Goal: Task Accomplishment & Management: Use online tool/utility

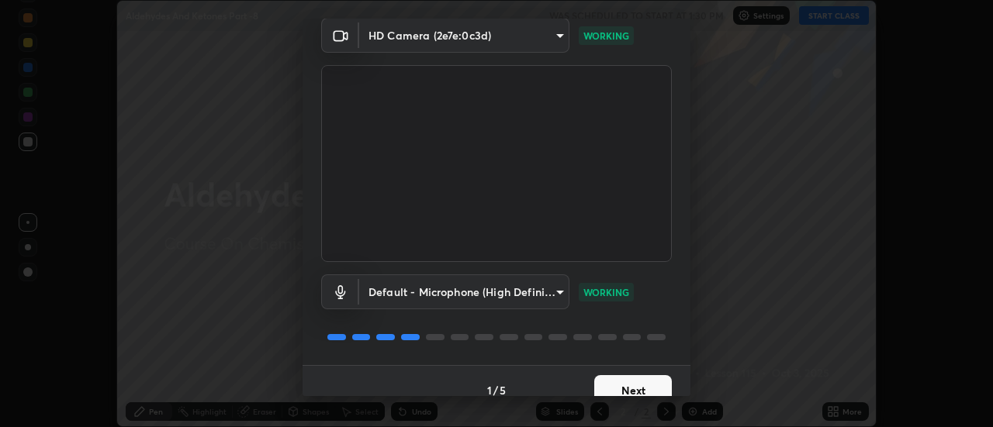
scroll to position [81, 0]
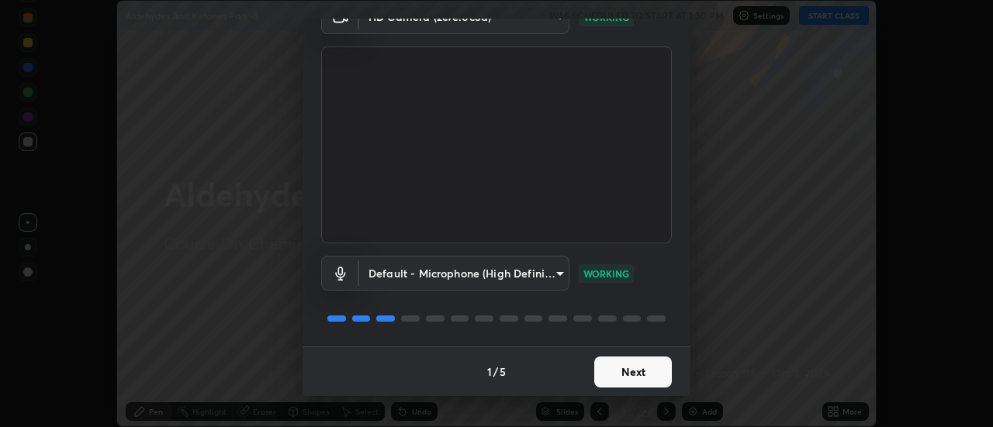
click at [619, 380] on button "Next" at bounding box center [633, 372] width 78 height 31
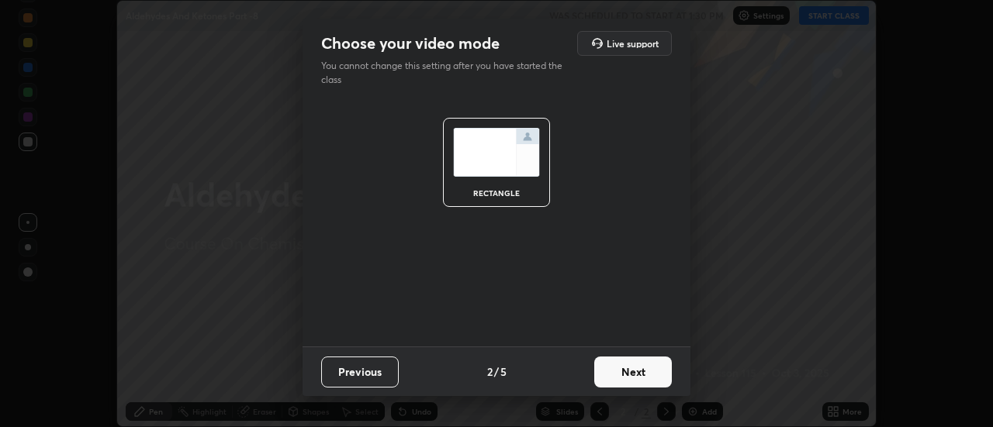
scroll to position [0, 0]
click at [632, 363] on button "Next" at bounding box center [633, 372] width 78 height 31
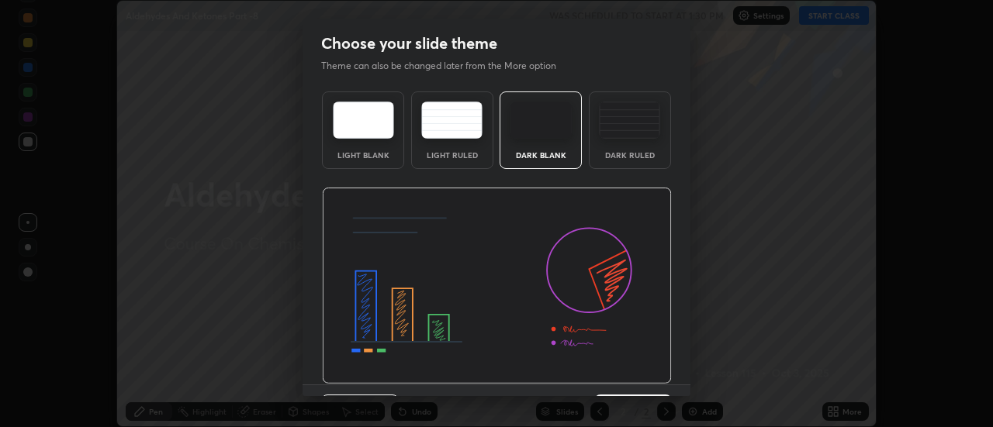
scroll to position [38, 0]
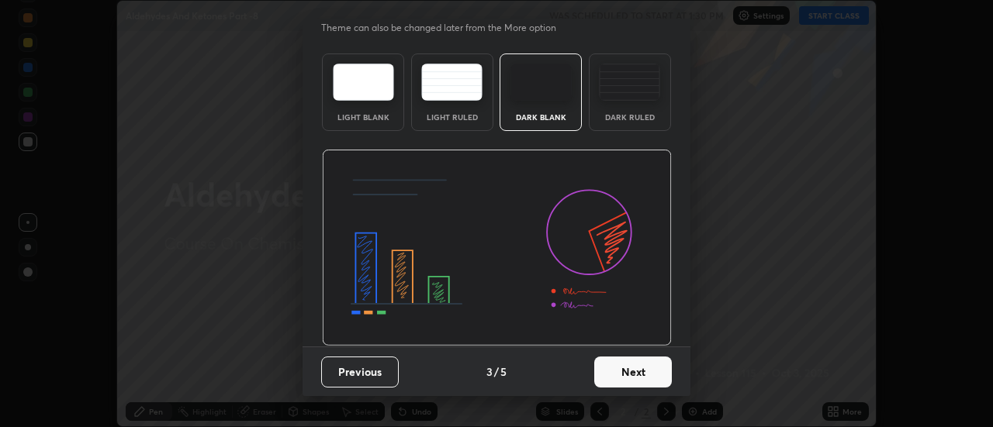
click at [635, 375] on button "Next" at bounding box center [633, 372] width 78 height 31
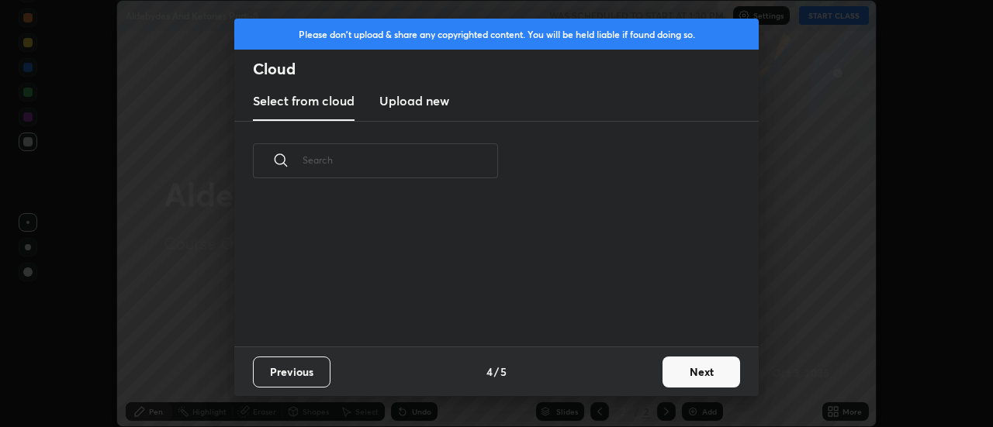
scroll to position [146, 498]
click at [689, 372] on button "Next" at bounding box center [701, 372] width 78 height 31
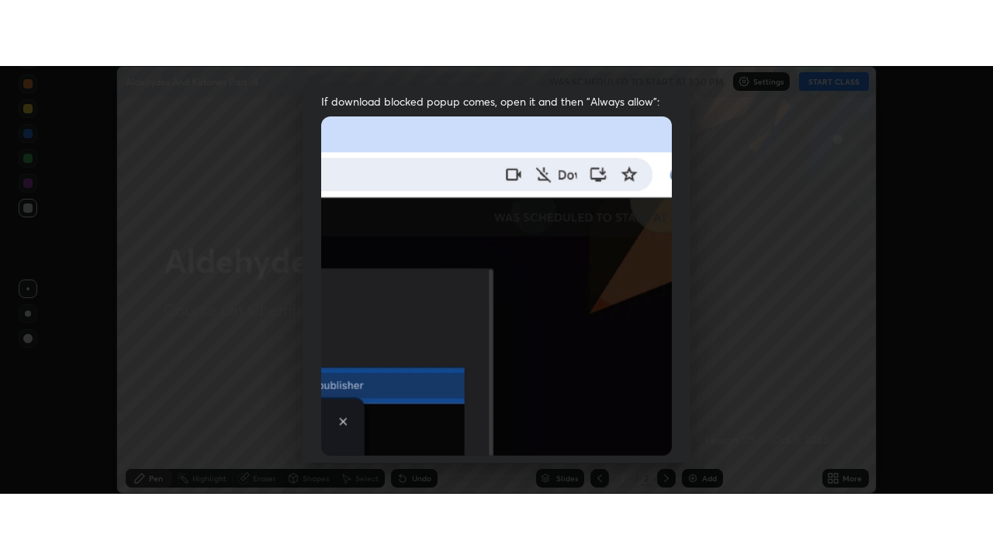
scroll to position [398, 0]
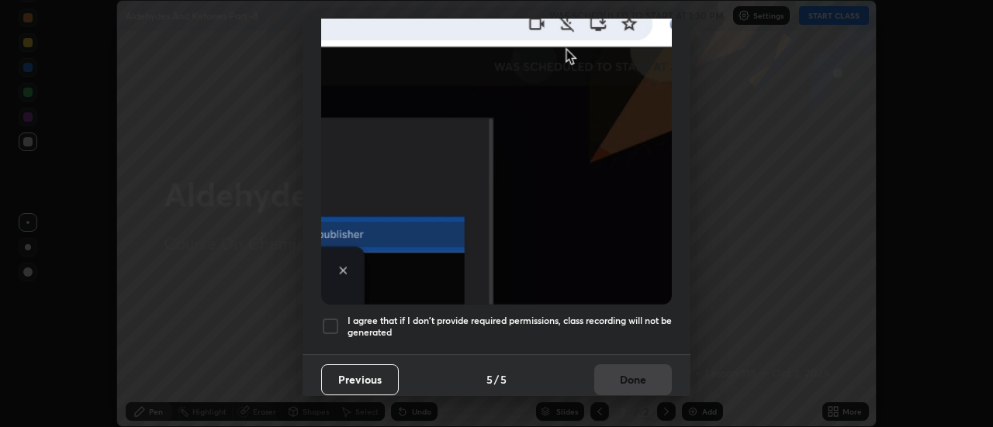
click at [330, 326] on div at bounding box center [330, 326] width 19 height 19
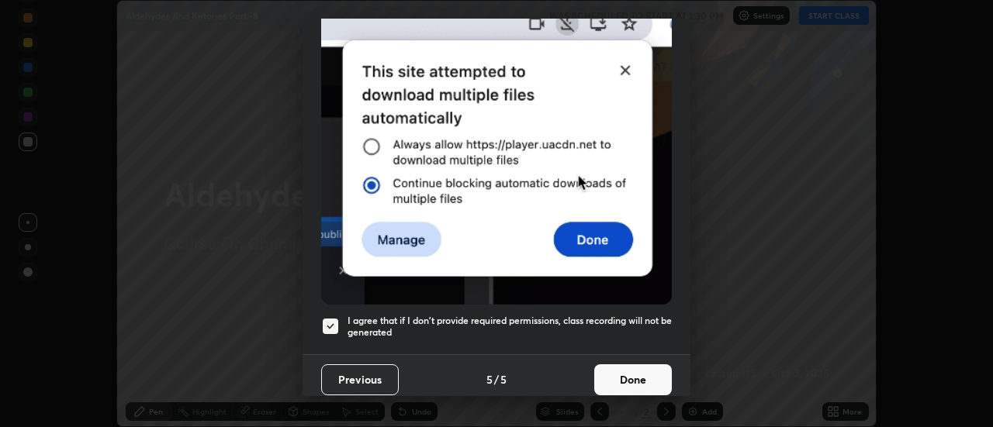
click at [649, 374] on button "Done" at bounding box center [633, 380] width 78 height 31
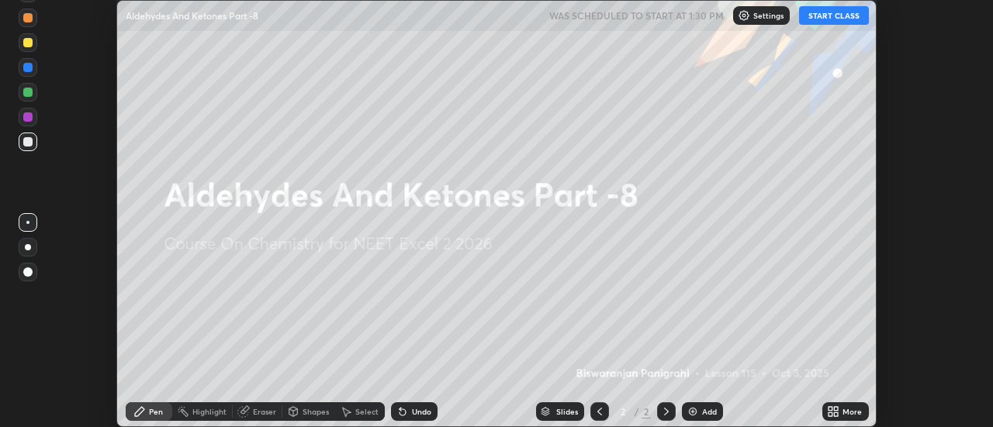
click at [836, 414] on icon at bounding box center [837, 415] width 4 height 4
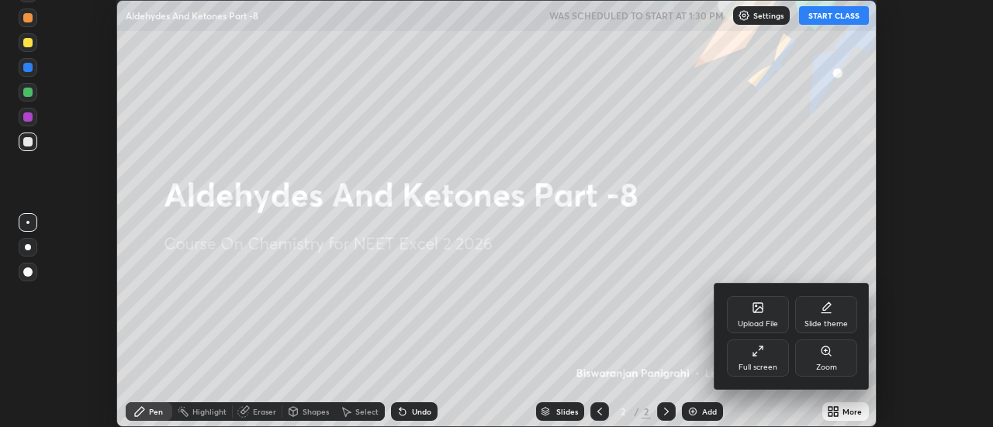
click at [758, 365] on div "Full screen" at bounding box center [757, 368] width 39 height 8
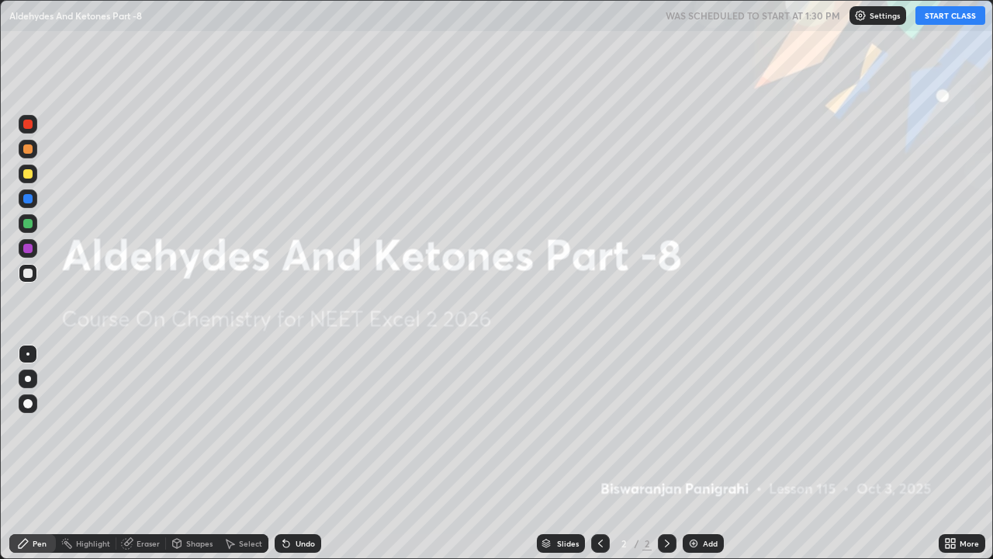
scroll to position [559, 993]
click at [706, 427] on div "Add" at bounding box center [710, 543] width 15 height 8
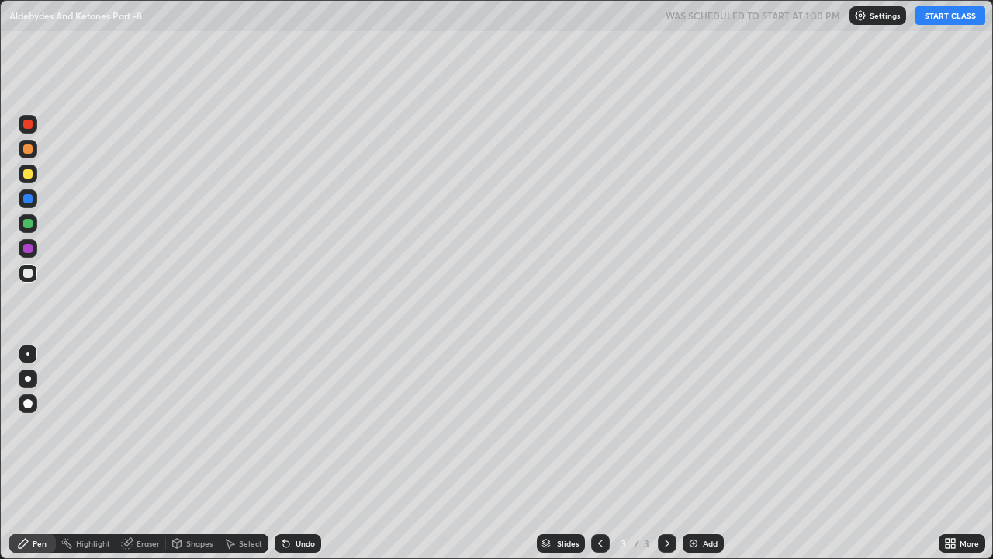
click at [946, 16] on button "START CLASS" at bounding box center [950, 15] width 70 height 19
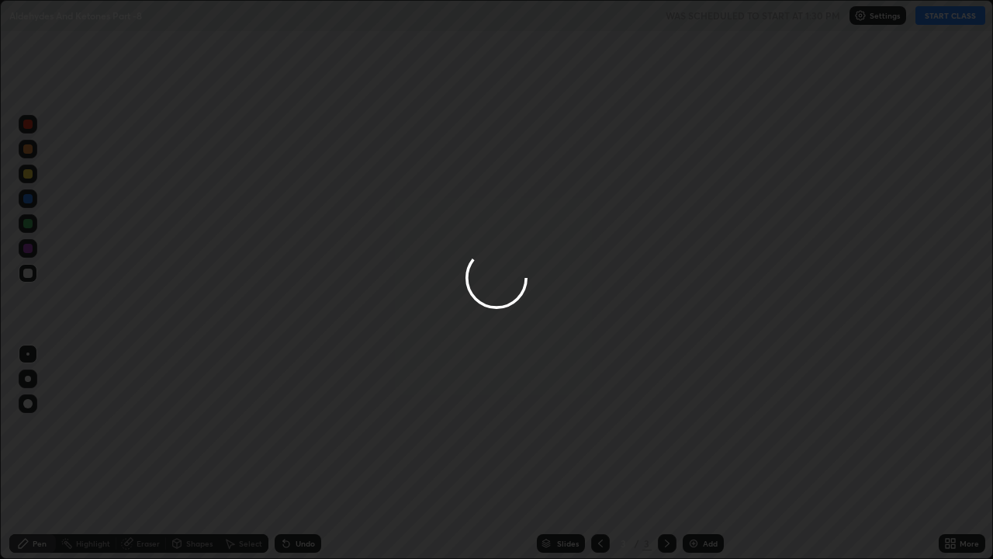
click at [946, 14] on div at bounding box center [496, 279] width 993 height 559
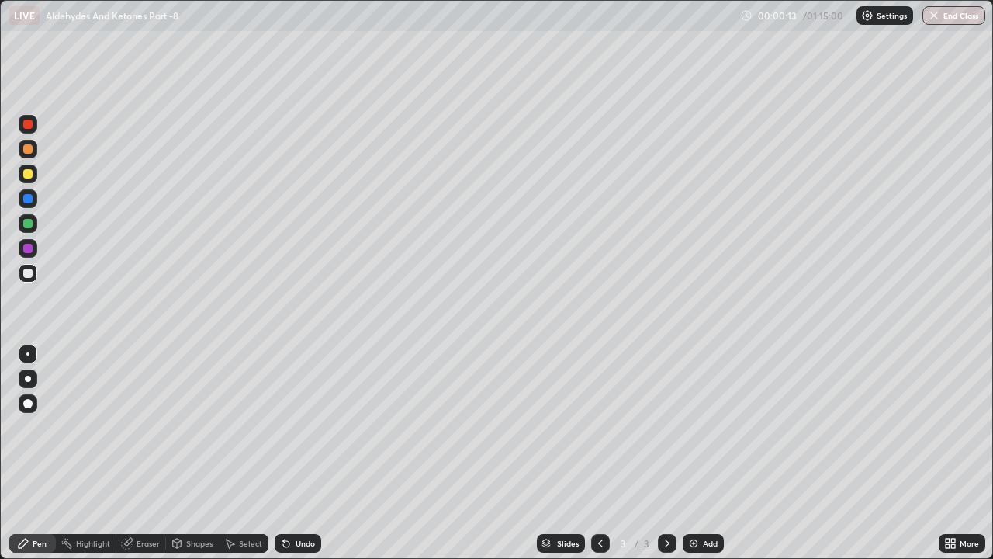
click at [34, 376] on div at bounding box center [28, 378] width 19 height 19
click at [33, 154] on div at bounding box center [28, 149] width 19 height 19
click at [30, 275] on div at bounding box center [27, 272] width 9 height 9
click at [30, 223] on div at bounding box center [27, 223] width 9 height 9
click at [29, 274] on div at bounding box center [27, 272] width 9 height 9
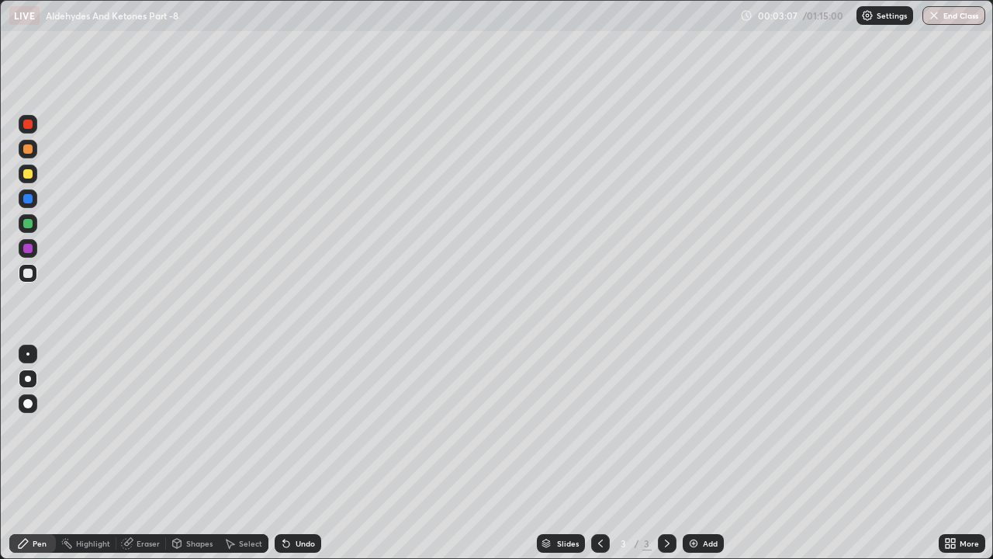
click at [32, 175] on div at bounding box center [27, 173] width 9 height 9
click at [299, 427] on div "Undo" at bounding box center [298, 543] width 47 height 19
click at [300, 427] on div "Undo" at bounding box center [305, 543] width 19 height 8
click at [301, 427] on div "Undo" at bounding box center [305, 543] width 19 height 8
click at [28, 150] on div at bounding box center [27, 148] width 9 height 9
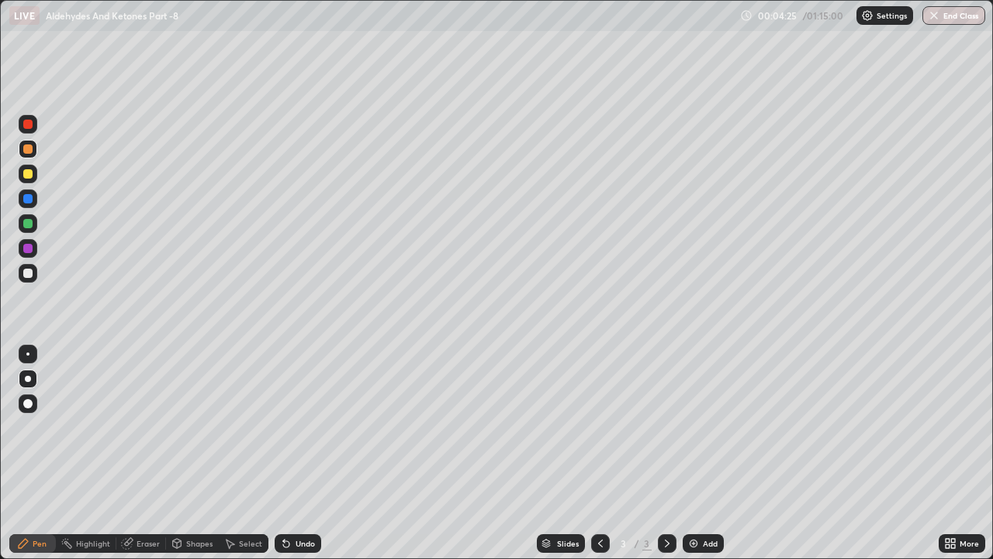
click at [26, 275] on div at bounding box center [27, 272] width 9 height 9
click at [690, 427] on img at bounding box center [693, 543] width 12 height 12
click at [292, 427] on div "Undo" at bounding box center [298, 543] width 47 height 19
click at [33, 179] on div at bounding box center [28, 173] width 19 height 19
click at [296, 427] on div "Undo" at bounding box center [305, 543] width 19 height 8
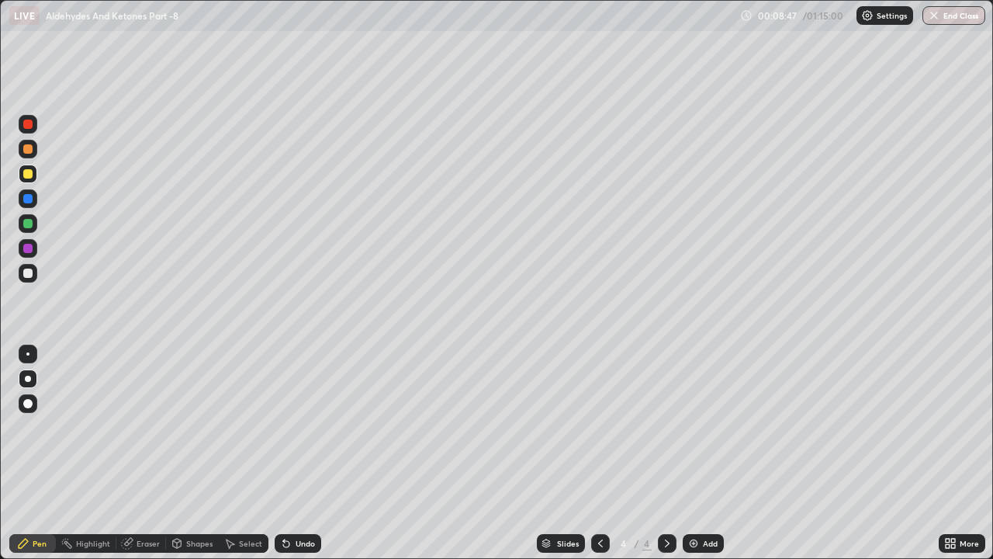
click at [284, 427] on icon at bounding box center [286, 544] width 6 height 6
click at [289, 427] on icon at bounding box center [286, 543] width 12 height 12
click at [29, 150] on div at bounding box center [27, 148] width 9 height 9
click at [29, 271] on div at bounding box center [27, 272] width 9 height 9
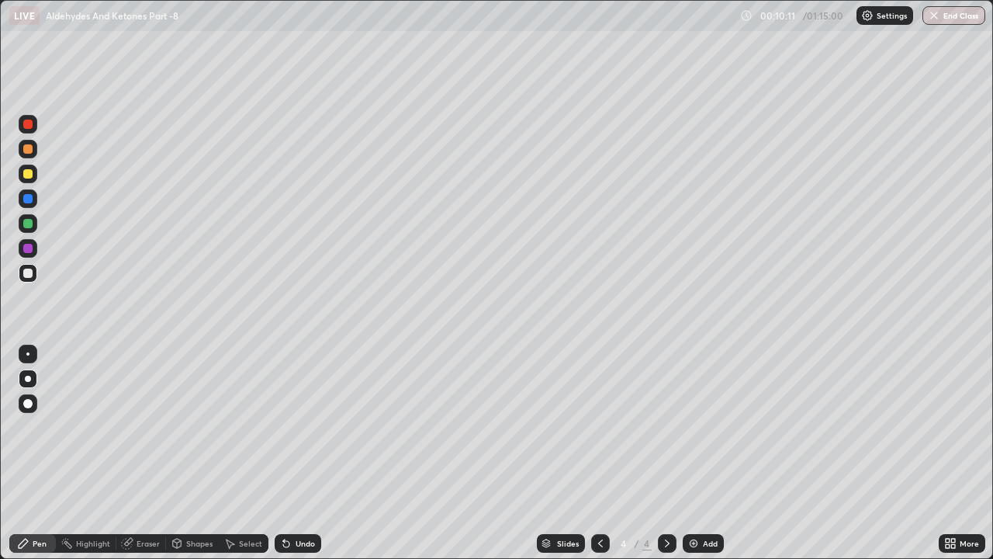
click at [29, 274] on div at bounding box center [27, 272] width 9 height 9
click at [29, 175] on div at bounding box center [27, 173] width 9 height 9
click at [29, 277] on div at bounding box center [27, 272] width 9 height 9
click at [31, 250] on div at bounding box center [27, 248] width 9 height 9
click at [693, 427] on img at bounding box center [693, 543] width 12 height 12
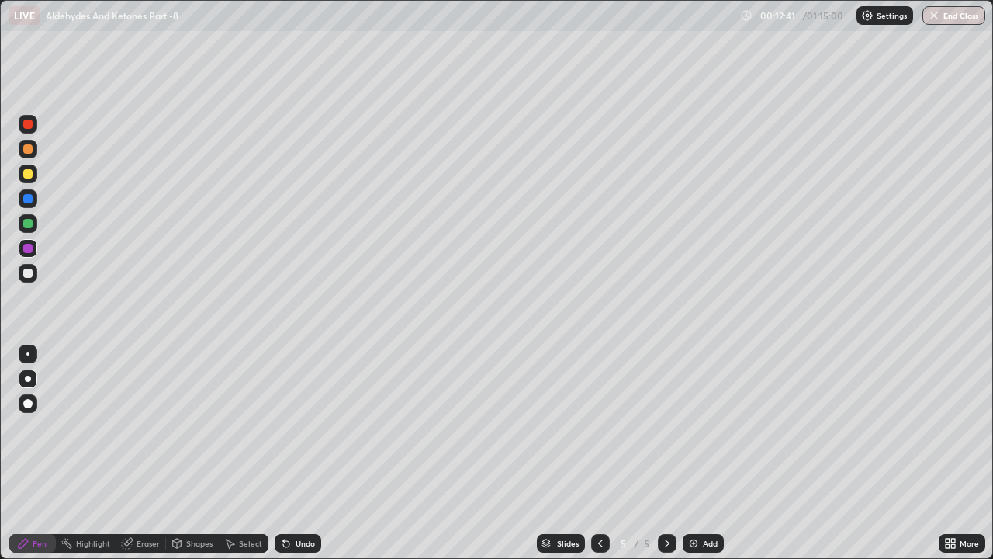
click at [28, 274] on div at bounding box center [27, 272] width 9 height 9
click at [292, 427] on div "Undo" at bounding box center [298, 543] width 47 height 19
click at [289, 427] on div "Undo" at bounding box center [298, 543] width 47 height 19
click at [24, 178] on div at bounding box center [28, 173] width 19 height 19
click at [29, 152] on div at bounding box center [27, 148] width 9 height 9
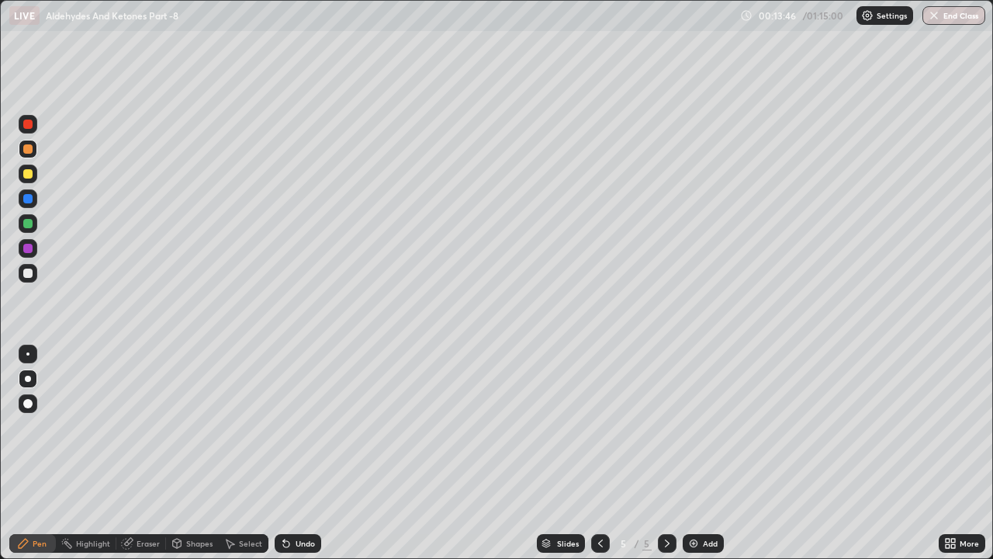
click at [310, 427] on div "Undo" at bounding box center [305, 543] width 19 height 8
click at [34, 275] on div at bounding box center [28, 273] width 19 height 19
click at [29, 150] on div at bounding box center [27, 148] width 9 height 9
click at [28, 199] on div at bounding box center [27, 198] width 9 height 9
click at [29, 277] on div at bounding box center [27, 272] width 9 height 9
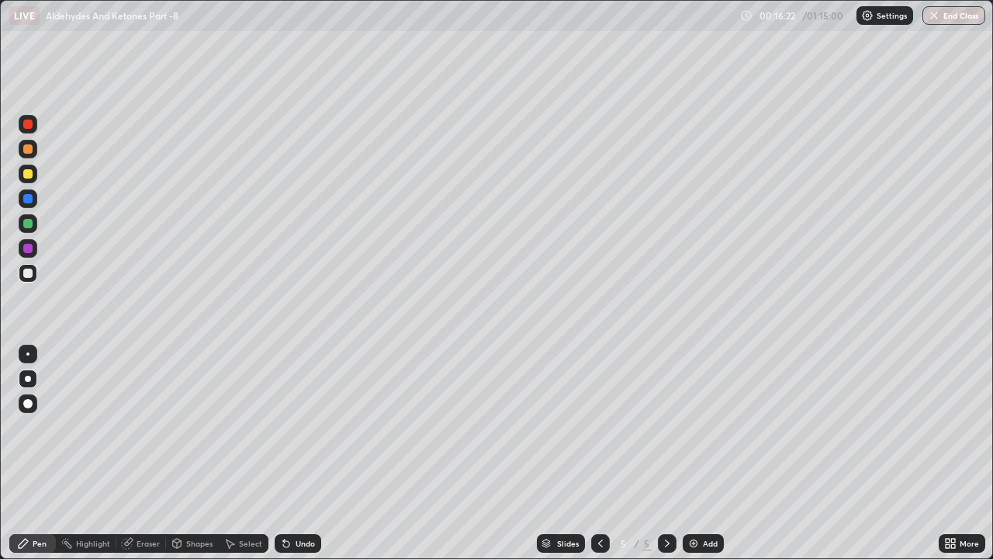
click at [296, 427] on div "Undo" at bounding box center [298, 543] width 47 height 19
click at [303, 427] on div "Undo" at bounding box center [305, 543] width 19 height 8
click at [306, 427] on div "Undo" at bounding box center [305, 543] width 19 height 8
click at [602, 427] on icon at bounding box center [600, 543] width 12 height 12
click at [600, 427] on icon at bounding box center [600, 543] width 12 height 12
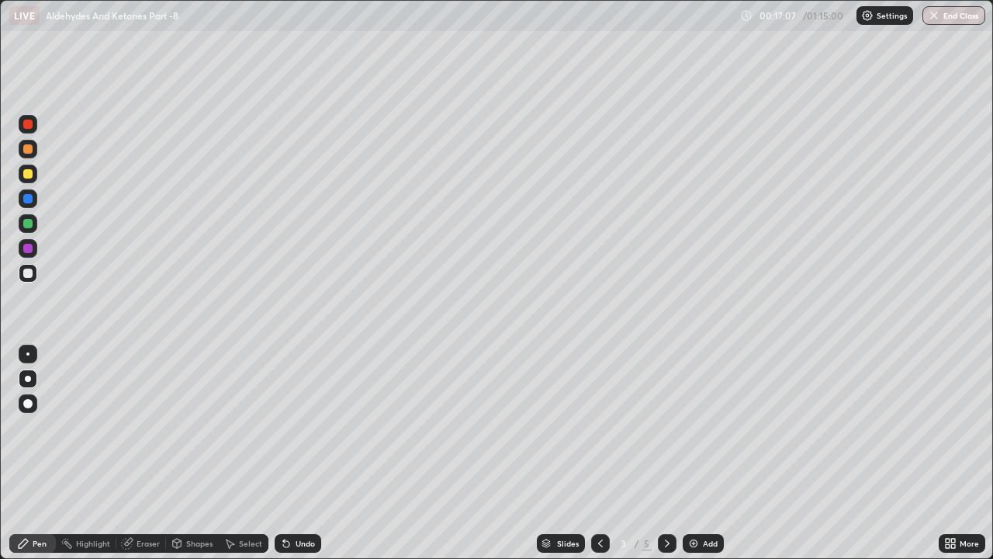
click at [666, 427] on icon at bounding box center [667, 543] width 12 height 12
click at [669, 427] on div at bounding box center [667, 543] width 19 height 19
click at [710, 427] on div "Add" at bounding box center [710, 543] width 15 height 8
click at [140, 427] on div "Eraser" at bounding box center [148, 543] width 23 height 8
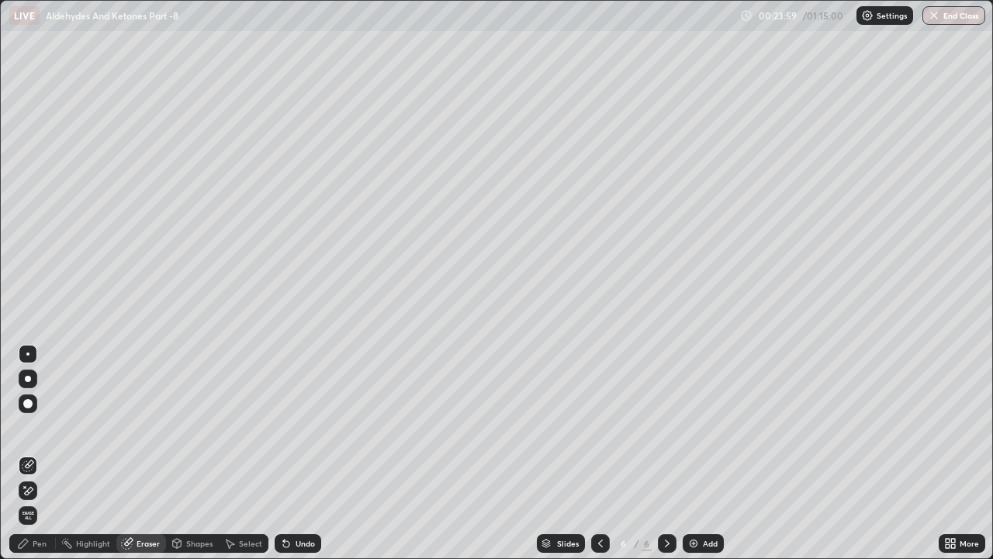
click at [42, 427] on div "Pen" at bounding box center [40, 543] width 14 height 8
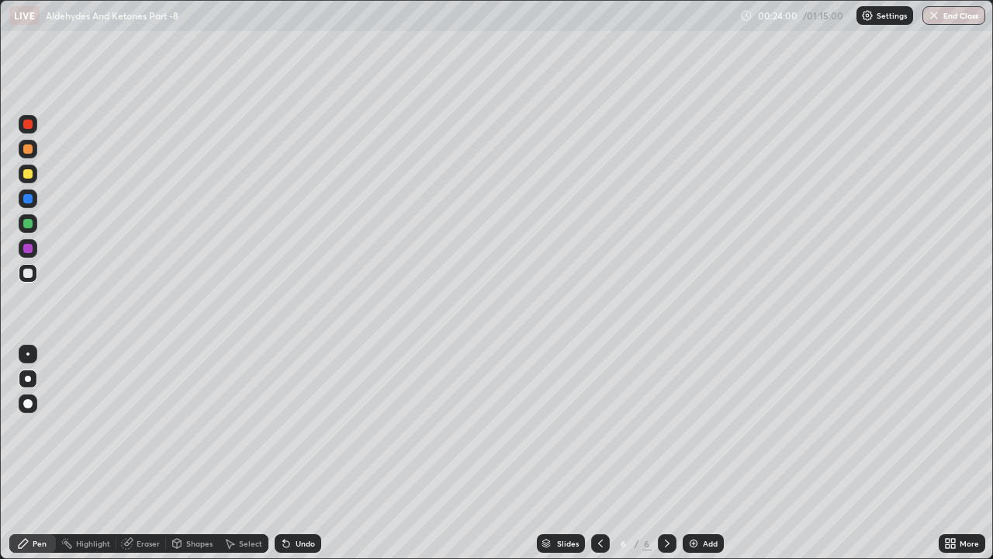
click at [33, 154] on div at bounding box center [28, 149] width 19 height 19
click at [31, 173] on div at bounding box center [27, 173] width 9 height 9
click at [292, 427] on div "Undo" at bounding box center [298, 543] width 47 height 19
click at [290, 427] on div "Undo" at bounding box center [298, 543] width 47 height 19
click at [284, 427] on icon at bounding box center [286, 544] width 6 height 6
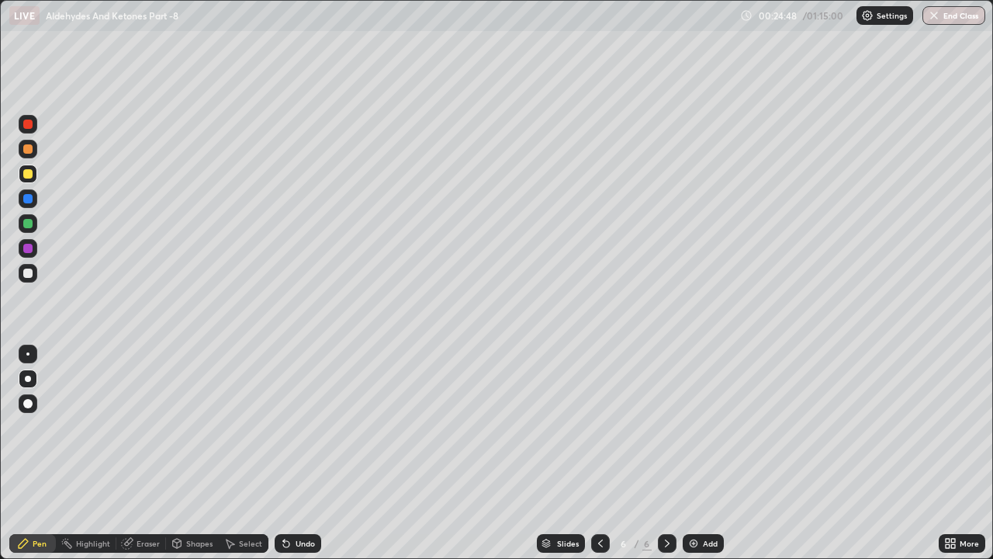
click at [289, 427] on div "Undo" at bounding box center [298, 543] width 47 height 19
click at [35, 272] on div at bounding box center [28, 273] width 19 height 19
click at [30, 175] on div at bounding box center [27, 173] width 9 height 9
click at [33, 155] on div at bounding box center [28, 149] width 19 height 19
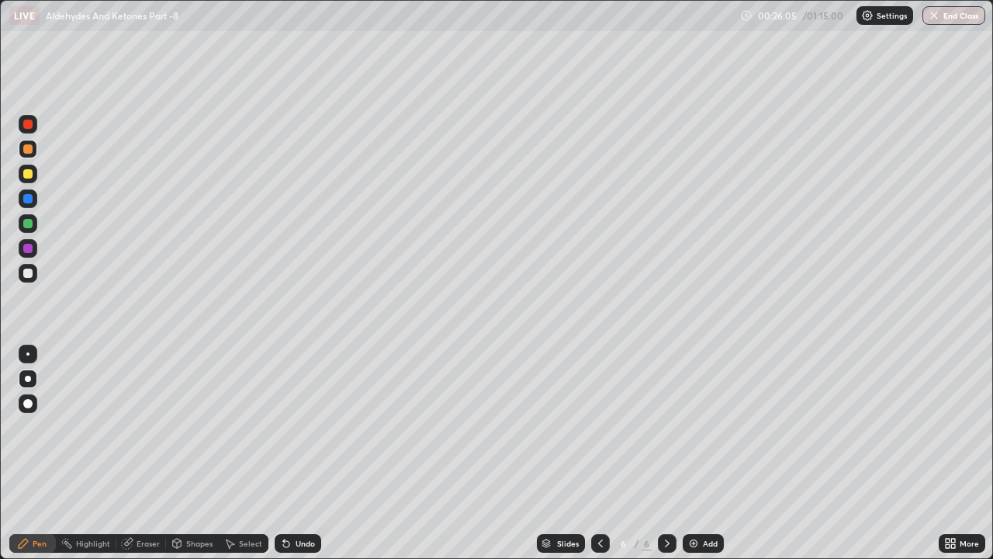
click at [34, 276] on div at bounding box center [28, 273] width 19 height 19
click at [306, 427] on div "Undo" at bounding box center [305, 543] width 19 height 8
click at [298, 427] on div "Undo" at bounding box center [298, 543] width 47 height 19
click at [29, 181] on div at bounding box center [28, 173] width 19 height 19
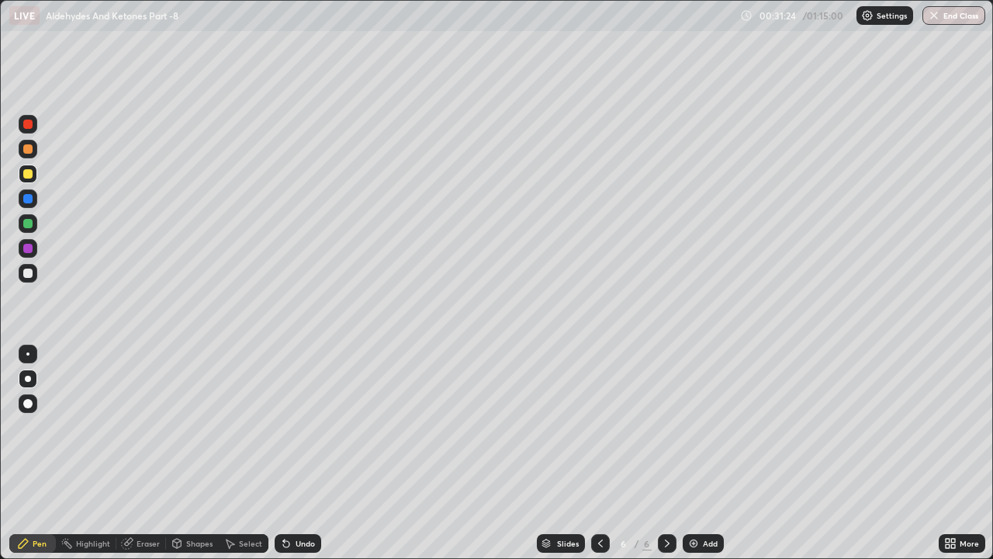
click at [141, 427] on div "Eraser" at bounding box center [148, 543] width 23 height 8
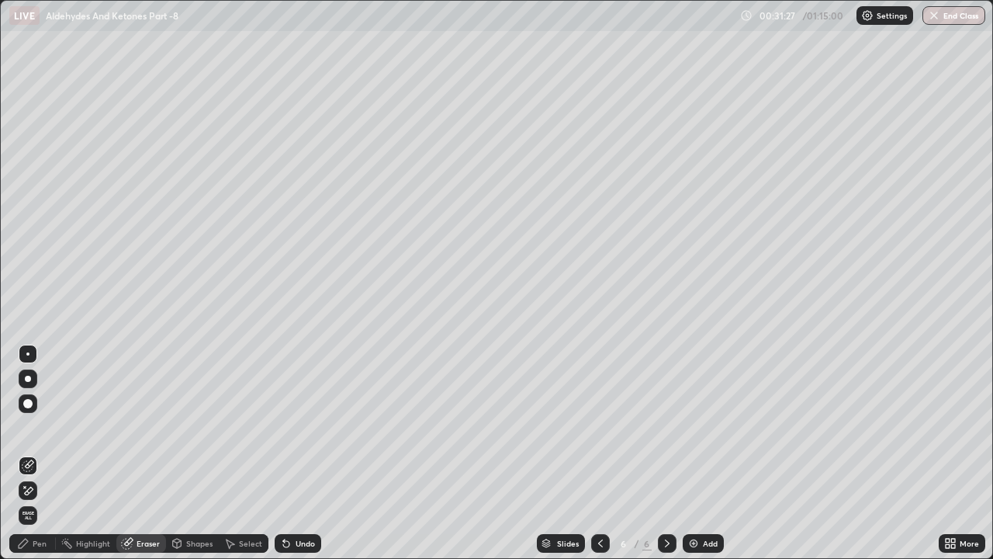
click at [34, 427] on div "Pen" at bounding box center [40, 543] width 14 height 8
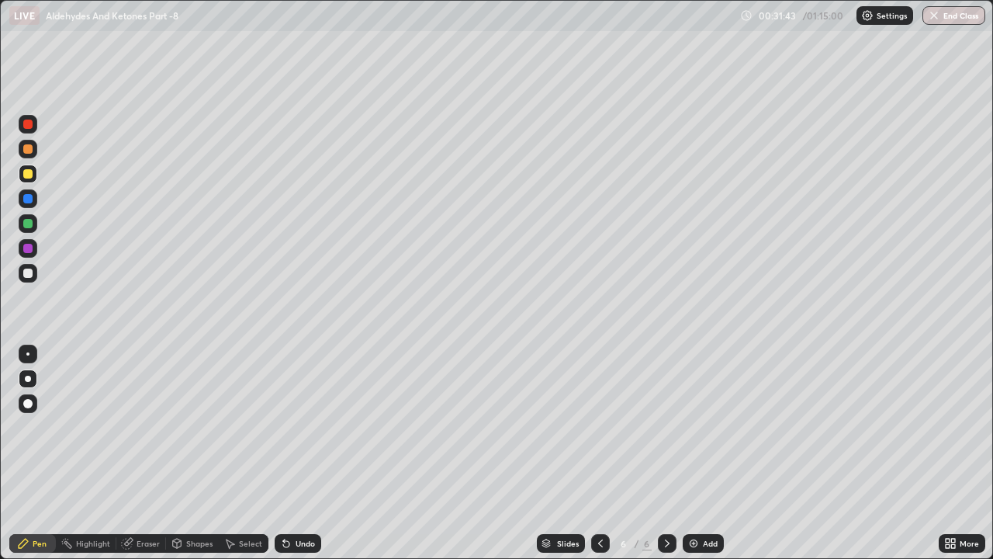
click at [35, 152] on div at bounding box center [28, 149] width 19 height 19
click at [33, 278] on div at bounding box center [28, 273] width 19 height 19
click at [300, 427] on div "Undo" at bounding box center [298, 543] width 47 height 19
click at [303, 427] on div "Undo" at bounding box center [305, 543] width 19 height 8
click at [29, 199] on div at bounding box center [27, 198] width 9 height 9
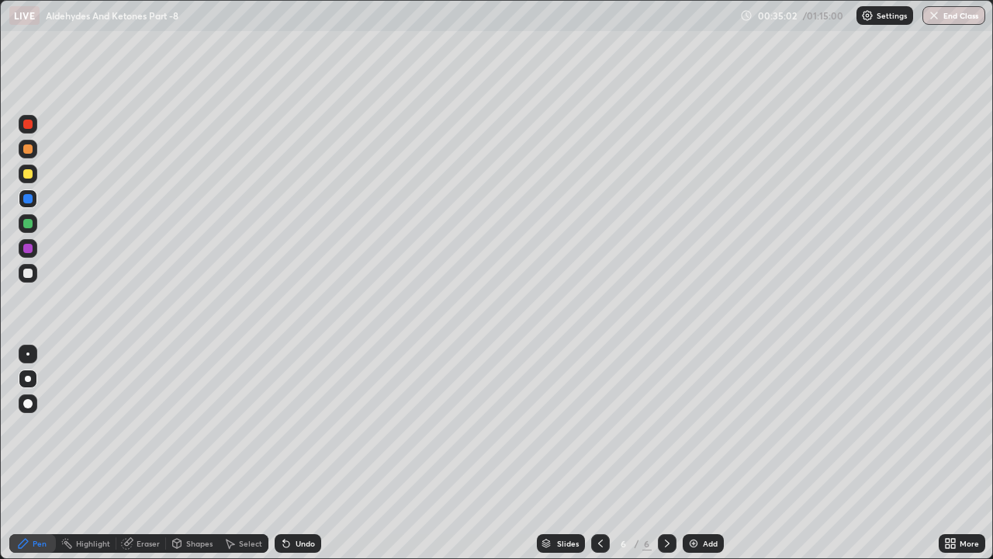
click at [31, 252] on div at bounding box center [28, 248] width 19 height 19
click at [305, 427] on div "Undo" at bounding box center [298, 543] width 47 height 19
click at [29, 272] on div at bounding box center [27, 272] width 9 height 9
click at [700, 427] on div "Add" at bounding box center [703, 543] width 41 height 19
click at [29, 175] on div at bounding box center [27, 173] width 9 height 9
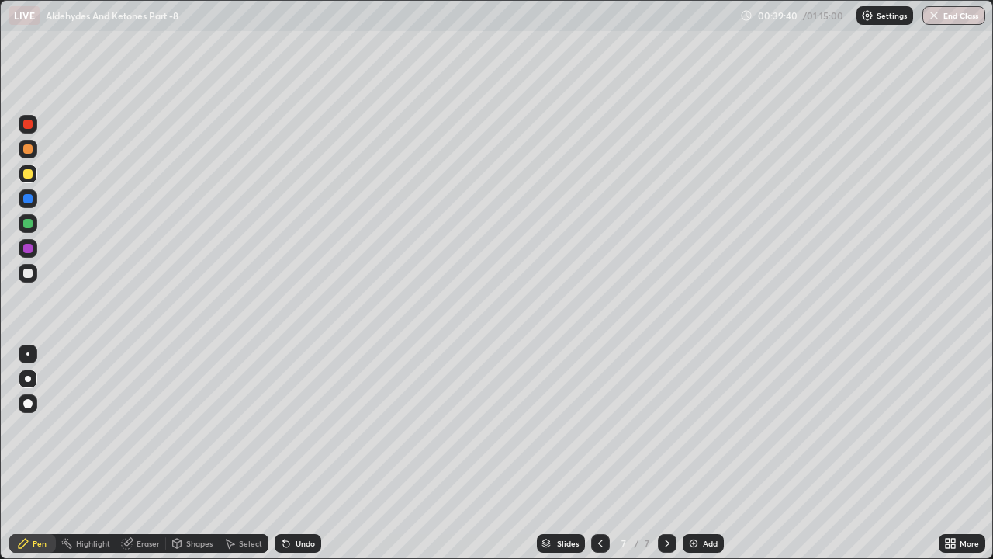
click at [29, 276] on div at bounding box center [27, 272] width 9 height 9
click at [28, 150] on div at bounding box center [27, 148] width 9 height 9
click at [32, 276] on div at bounding box center [28, 273] width 19 height 19
click at [303, 427] on div "Undo" at bounding box center [305, 543] width 19 height 8
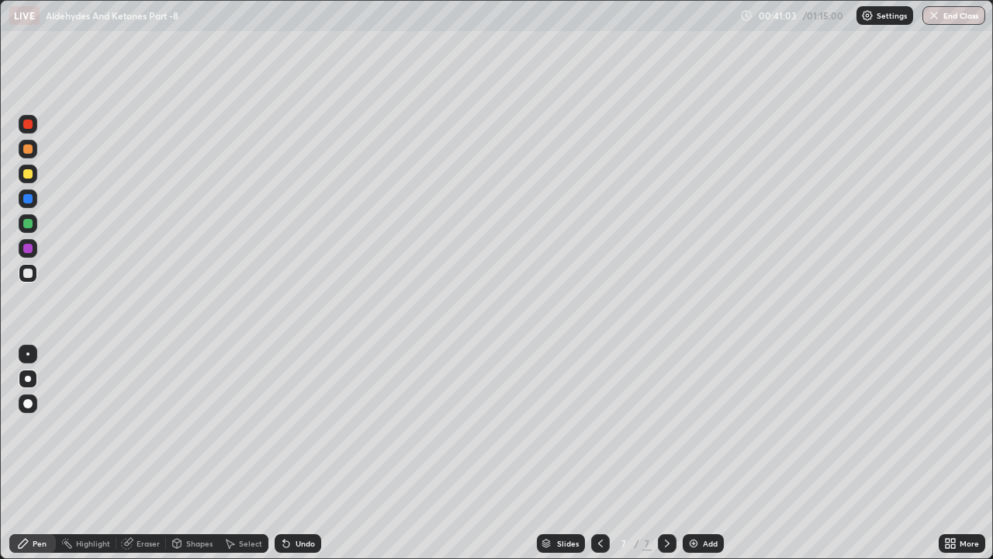
click at [300, 427] on div "Undo" at bounding box center [305, 543] width 19 height 8
click at [302, 427] on div "Undo" at bounding box center [305, 543] width 19 height 8
click at [32, 178] on div at bounding box center [28, 173] width 19 height 19
click at [36, 150] on div at bounding box center [28, 149] width 19 height 19
click at [600, 427] on icon at bounding box center [600, 543] width 12 height 12
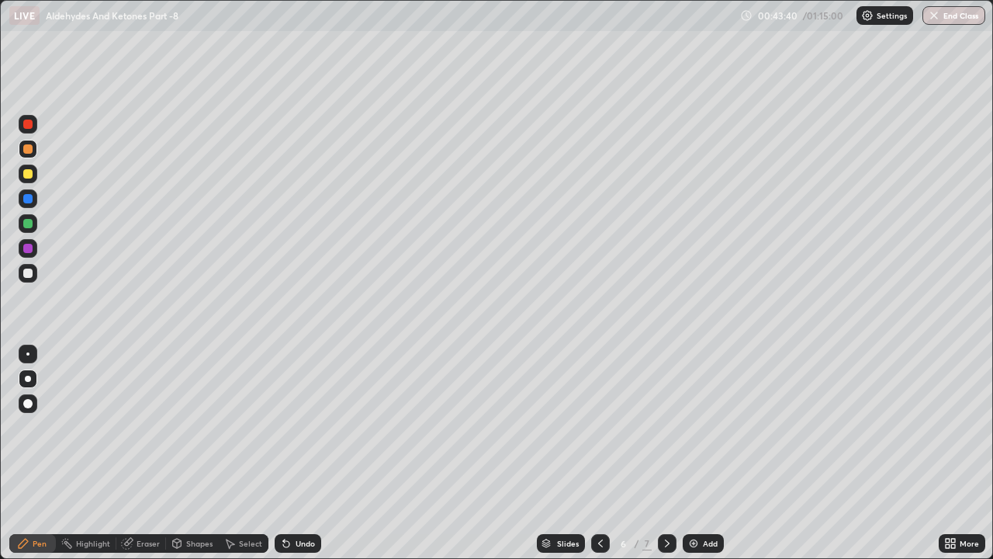
click at [664, 427] on icon at bounding box center [667, 543] width 12 height 12
click at [712, 427] on div "Add" at bounding box center [710, 543] width 15 height 8
click at [292, 427] on div "Undo" at bounding box center [298, 543] width 47 height 19
click at [29, 273] on div at bounding box center [27, 272] width 9 height 9
click at [287, 427] on icon at bounding box center [286, 543] width 12 height 12
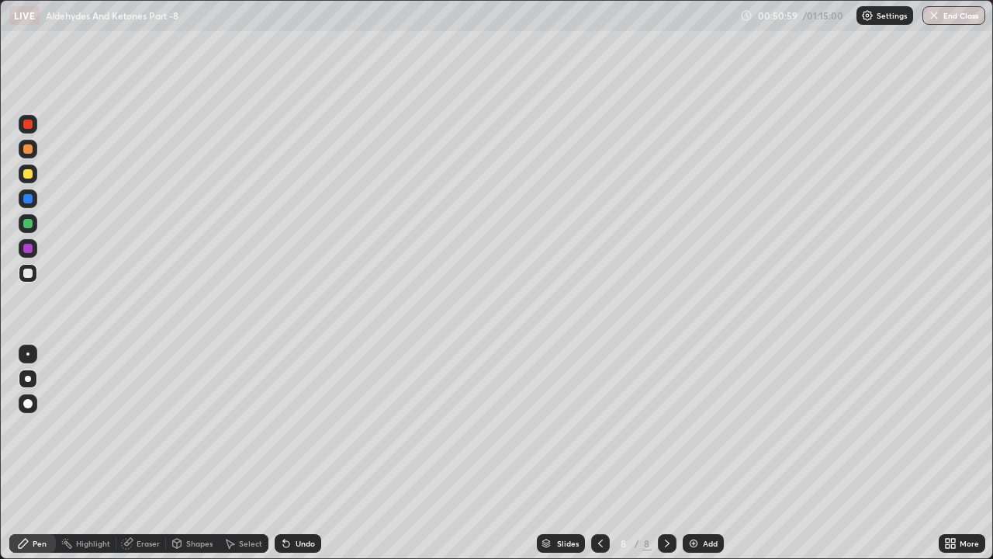
click at [28, 227] on div at bounding box center [27, 223] width 9 height 9
click at [32, 275] on div at bounding box center [27, 272] width 9 height 9
click at [32, 181] on div at bounding box center [28, 173] width 19 height 19
click at [147, 427] on div "Eraser" at bounding box center [148, 543] width 23 height 8
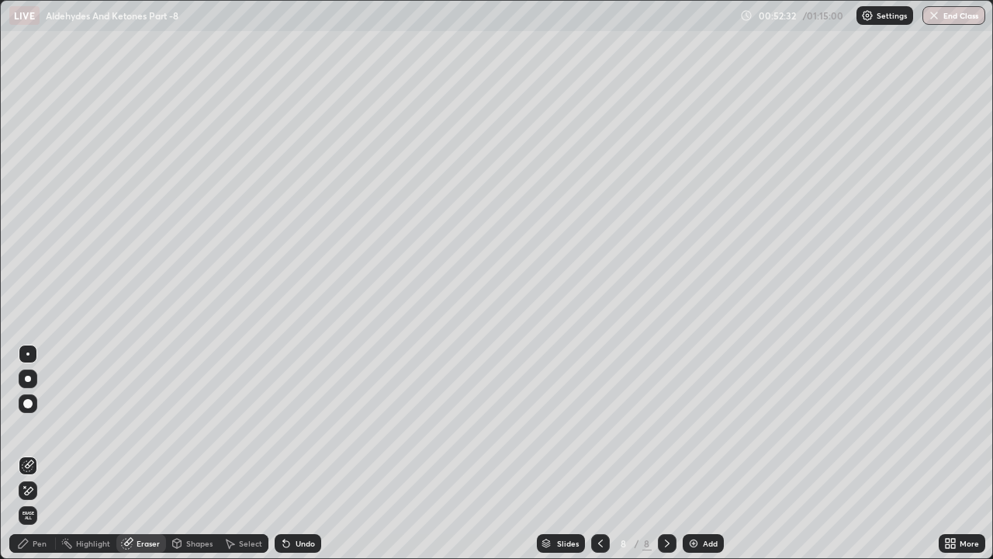
click at [30, 427] on div "Pen" at bounding box center [32, 543] width 47 height 19
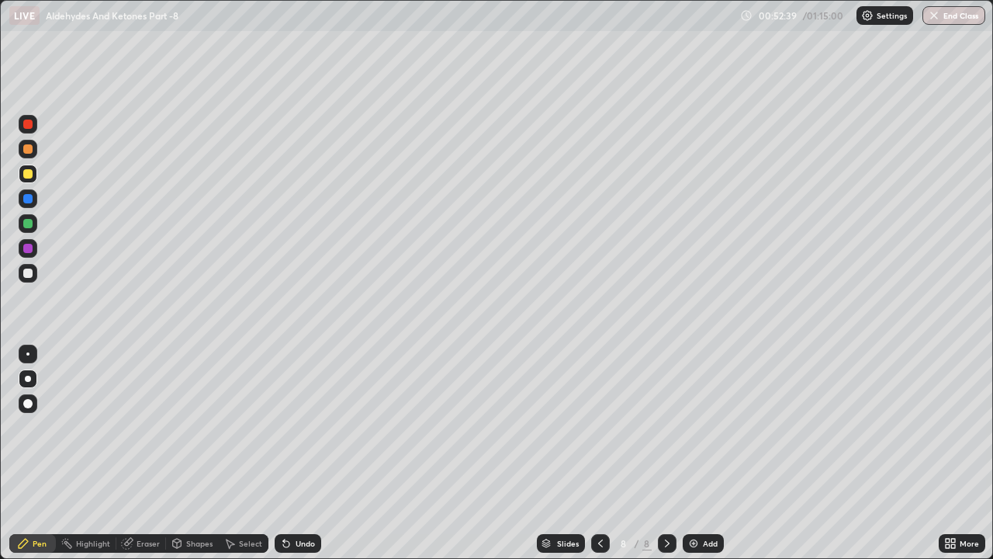
click at [26, 275] on div at bounding box center [27, 272] width 9 height 9
click at [283, 427] on icon at bounding box center [286, 544] width 6 height 6
click at [29, 180] on div at bounding box center [28, 173] width 19 height 19
click at [31, 153] on div at bounding box center [27, 148] width 9 height 9
click at [34, 173] on div at bounding box center [28, 173] width 19 height 19
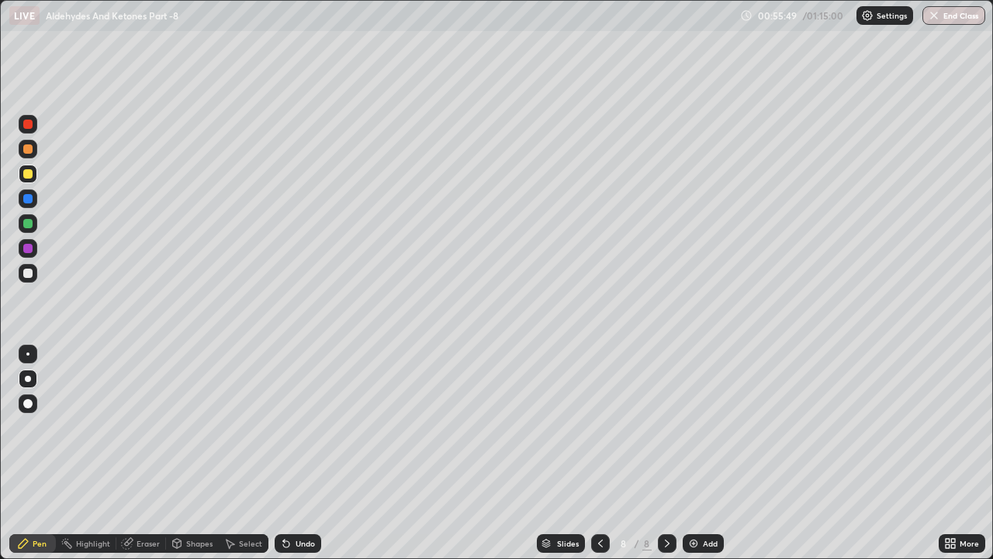
click at [294, 427] on div "Undo" at bounding box center [298, 543] width 47 height 19
click at [296, 427] on div "Undo" at bounding box center [298, 543] width 47 height 19
click at [304, 427] on div "Undo" at bounding box center [305, 543] width 19 height 8
click at [33, 267] on div at bounding box center [28, 273] width 19 height 19
click at [33, 155] on div at bounding box center [28, 149] width 19 height 19
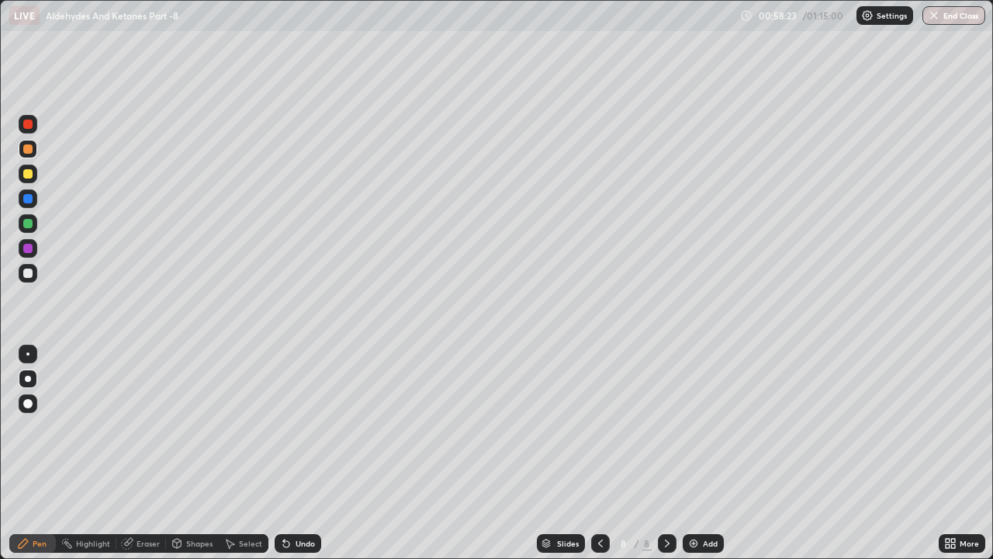
click at [695, 427] on img at bounding box center [693, 543] width 12 height 12
click at [32, 277] on div at bounding box center [28, 273] width 19 height 19
click at [28, 179] on div at bounding box center [28, 173] width 19 height 19
click at [30, 274] on div at bounding box center [27, 272] width 9 height 9
click at [287, 427] on icon at bounding box center [286, 543] width 12 height 12
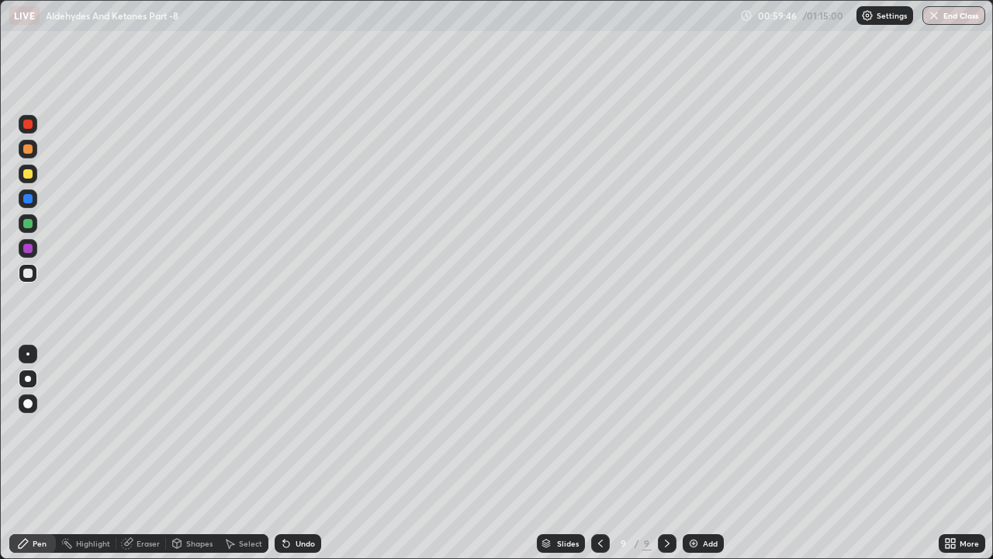
click at [283, 427] on icon at bounding box center [286, 544] width 6 height 6
click at [26, 180] on div at bounding box center [28, 173] width 19 height 19
click at [29, 149] on div at bounding box center [27, 148] width 9 height 9
click at [32, 272] on div at bounding box center [27, 272] width 9 height 9
click at [284, 427] on icon at bounding box center [286, 544] width 6 height 6
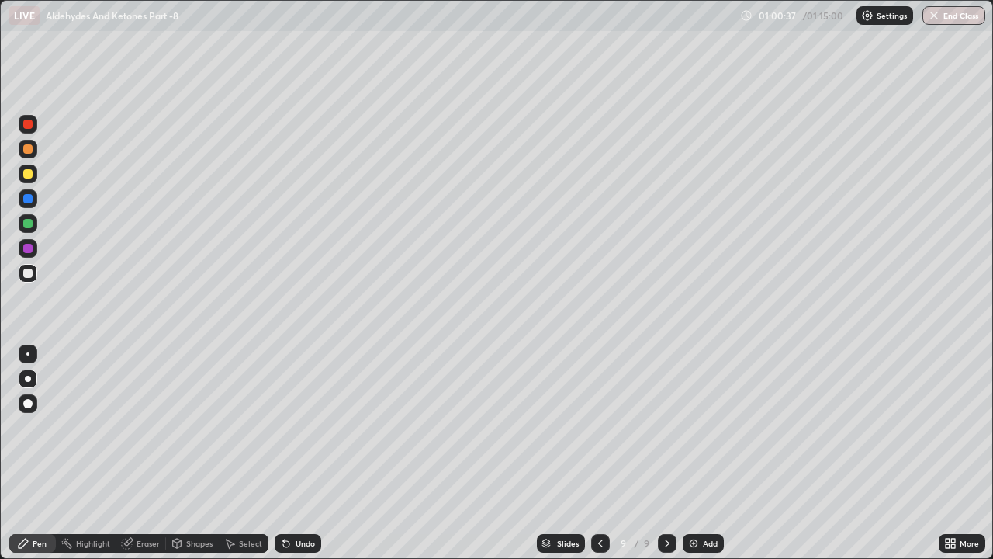
click at [28, 171] on div at bounding box center [27, 173] width 9 height 9
click at [35, 153] on div at bounding box center [28, 149] width 19 height 19
click at [28, 126] on div at bounding box center [27, 123] width 9 height 9
click at [283, 427] on div "Undo" at bounding box center [298, 543] width 47 height 19
click at [281, 427] on icon at bounding box center [286, 543] width 12 height 12
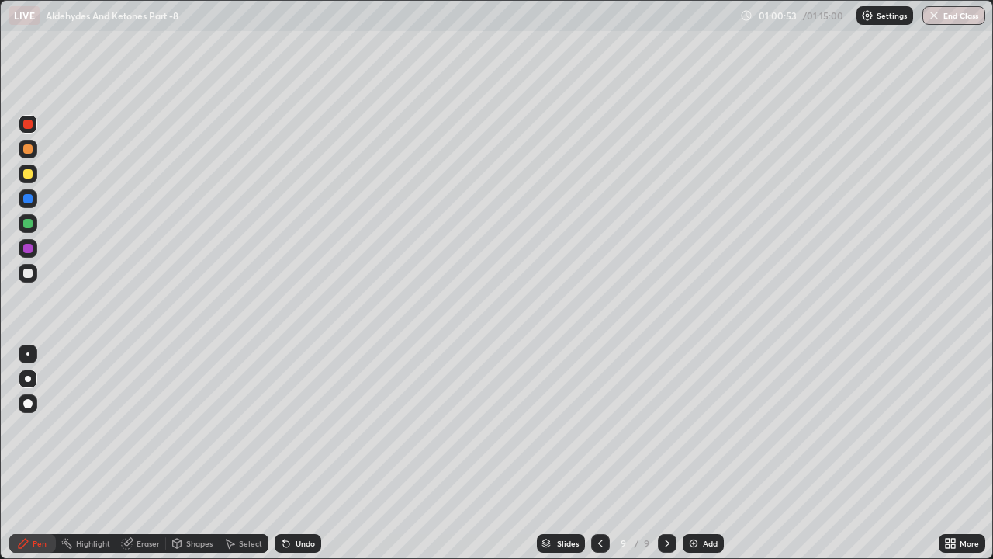
click at [281, 427] on icon at bounding box center [286, 543] width 12 height 12
click at [26, 268] on div at bounding box center [27, 272] width 9 height 9
click at [28, 225] on div at bounding box center [27, 223] width 9 height 9
click at [35, 272] on div at bounding box center [28, 273] width 19 height 19
click at [32, 176] on div at bounding box center [27, 173] width 9 height 9
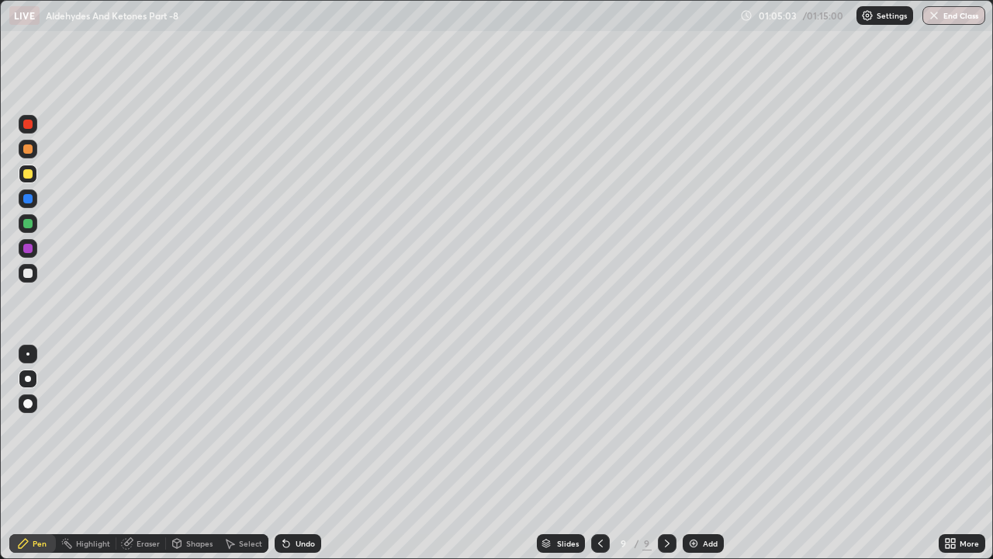
click at [303, 427] on div "Undo" at bounding box center [305, 543] width 19 height 8
click at [306, 427] on div "Undo" at bounding box center [298, 543] width 47 height 19
click at [305, 427] on div "Undo" at bounding box center [305, 543] width 19 height 8
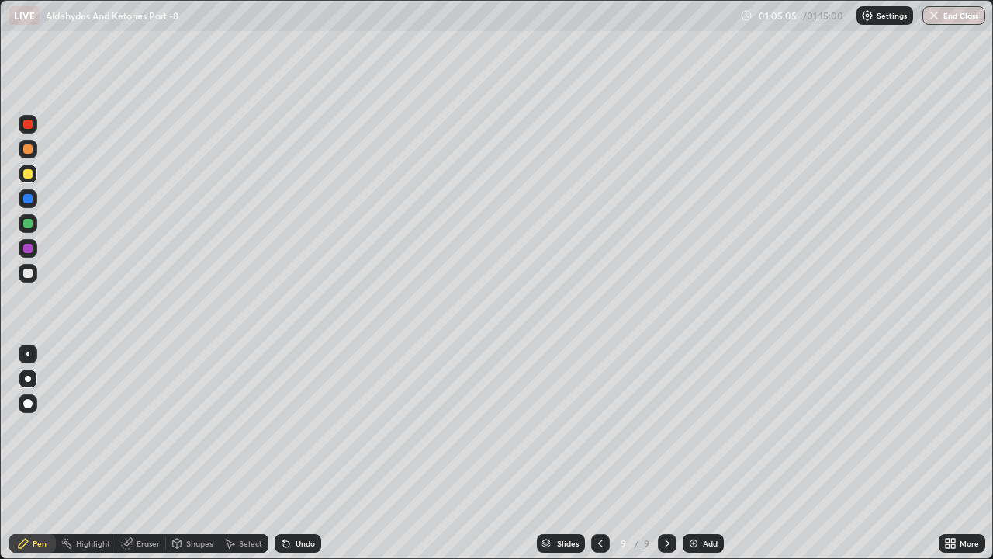
click at [306, 427] on div "Undo" at bounding box center [298, 543] width 47 height 19
click at [306, 427] on div "Undo" at bounding box center [305, 543] width 19 height 8
click at [29, 273] on div at bounding box center [27, 272] width 9 height 9
click at [34, 155] on div at bounding box center [28, 149] width 19 height 19
click at [666, 427] on icon at bounding box center [667, 543] width 12 height 12
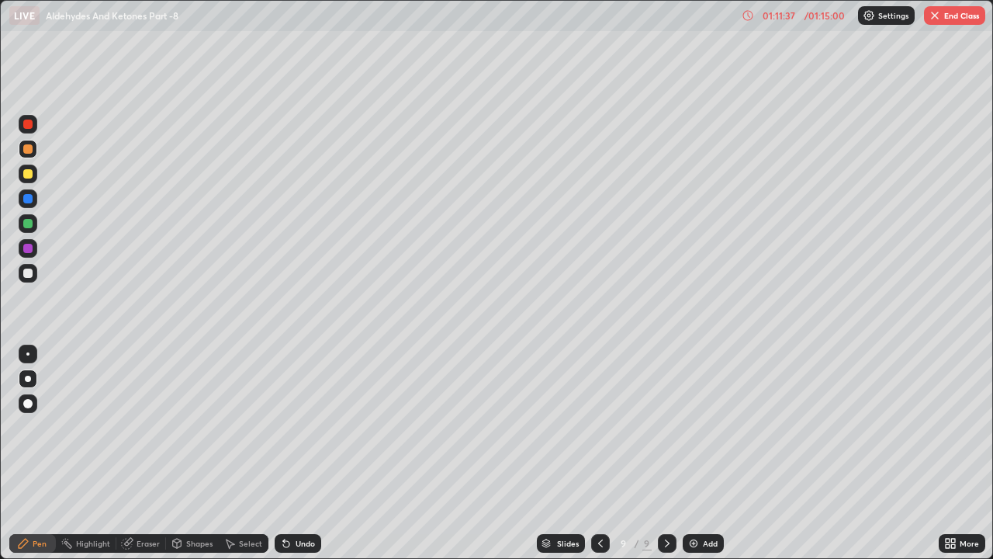
click at [693, 427] on img at bounding box center [693, 543] width 12 height 12
click at [28, 270] on div at bounding box center [27, 272] width 9 height 9
click at [35, 178] on div at bounding box center [28, 173] width 19 height 19
click at [29, 277] on div at bounding box center [27, 272] width 9 height 9
click at [36, 177] on div at bounding box center [28, 173] width 19 height 19
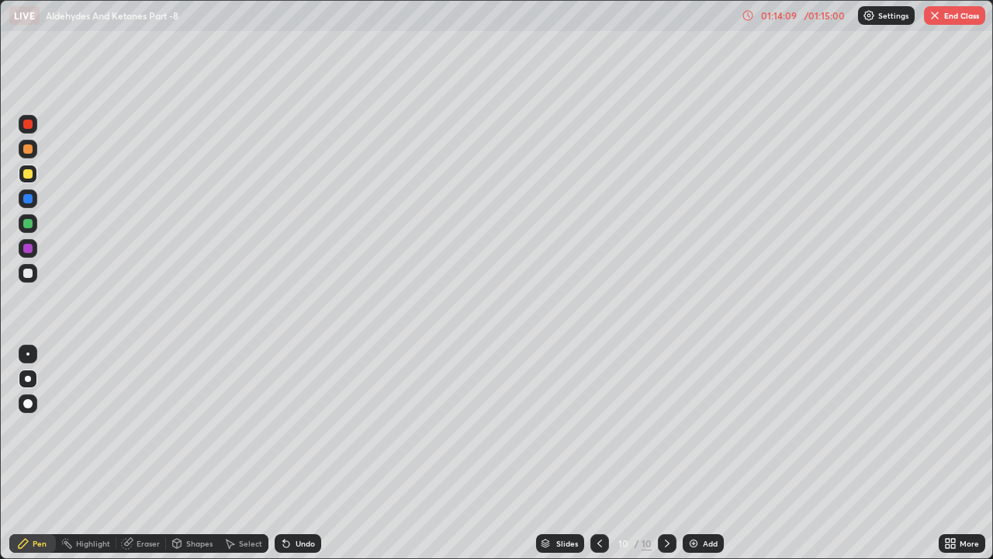
click at [29, 150] on div at bounding box center [27, 148] width 9 height 9
click at [32, 277] on div at bounding box center [28, 273] width 19 height 19
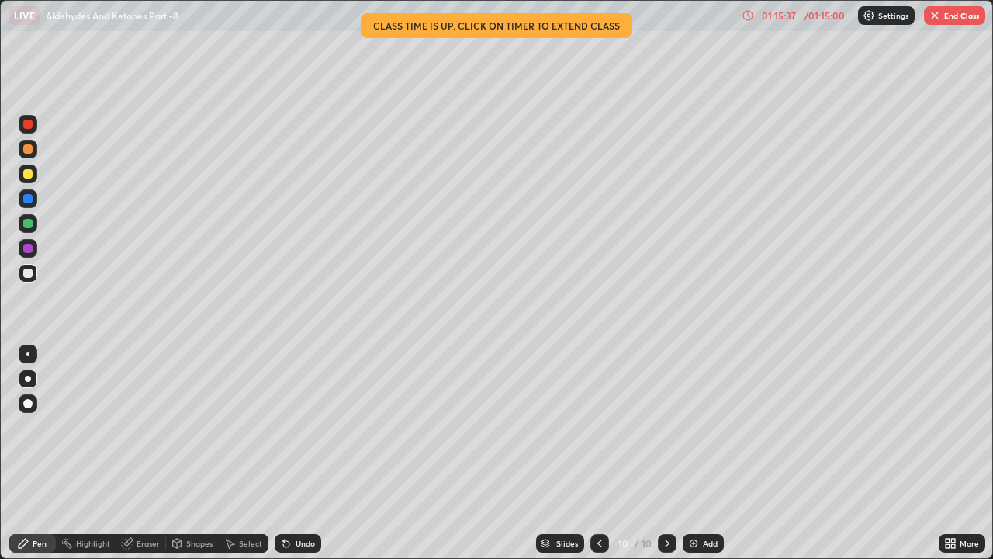
click at [33, 177] on div at bounding box center [28, 173] width 19 height 19
click at [696, 427] on div "Add" at bounding box center [703, 543] width 41 height 19
click at [284, 427] on icon at bounding box center [286, 544] width 6 height 6
click at [292, 427] on div "Undo" at bounding box center [298, 543] width 47 height 19
click at [284, 427] on icon at bounding box center [286, 544] width 6 height 6
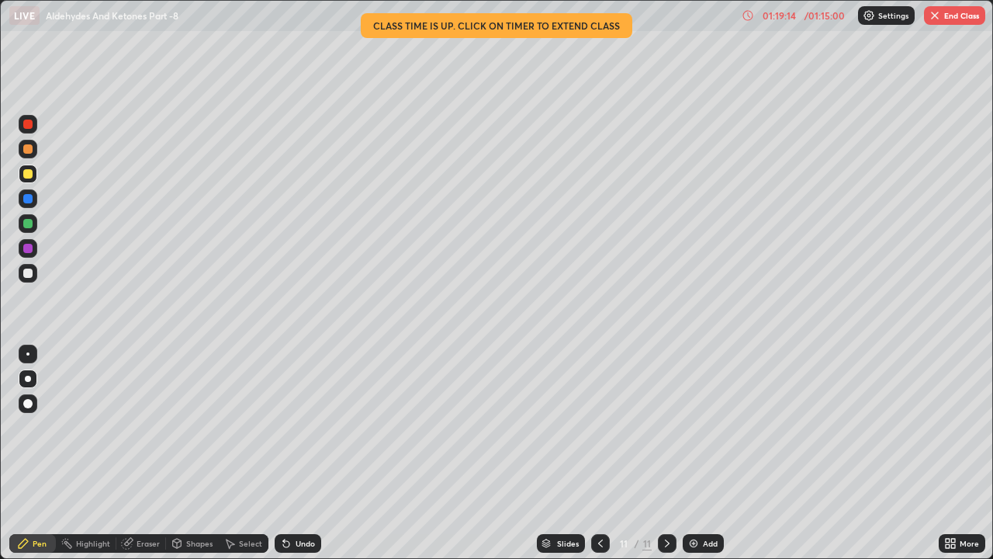
click at [284, 427] on icon at bounding box center [286, 544] width 6 height 6
click at [289, 427] on div "Undo" at bounding box center [298, 543] width 47 height 19
click at [30, 149] on div at bounding box center [27, 148] width 9 height 9
click at [597, 427] on icon at bounding box center [600, 543] width 12 height 12
click at [665, 427] on icon at bounding box center [667, 543] width 12 height 12
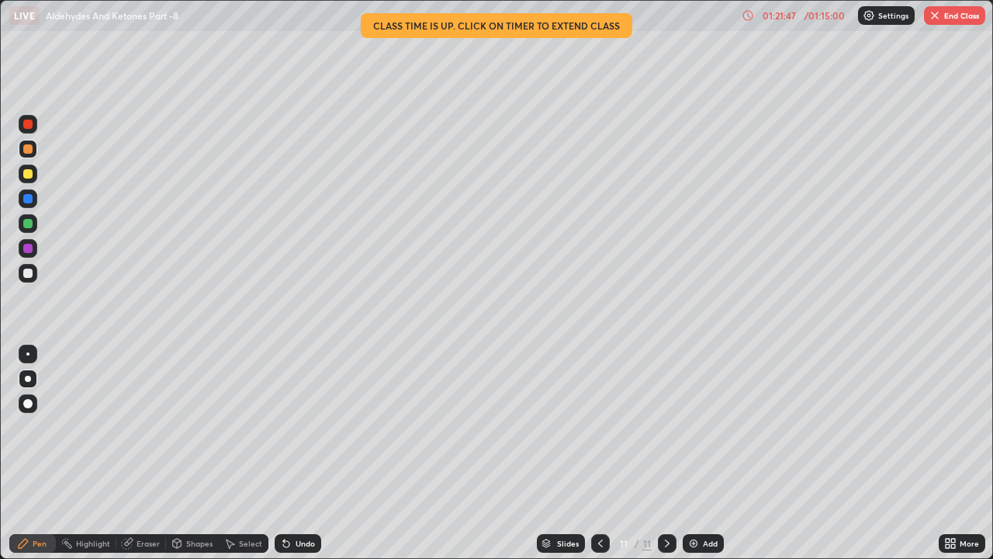
click at [976, 16] on button "End Class" at bounding box center [954, 15] width 61 height 19
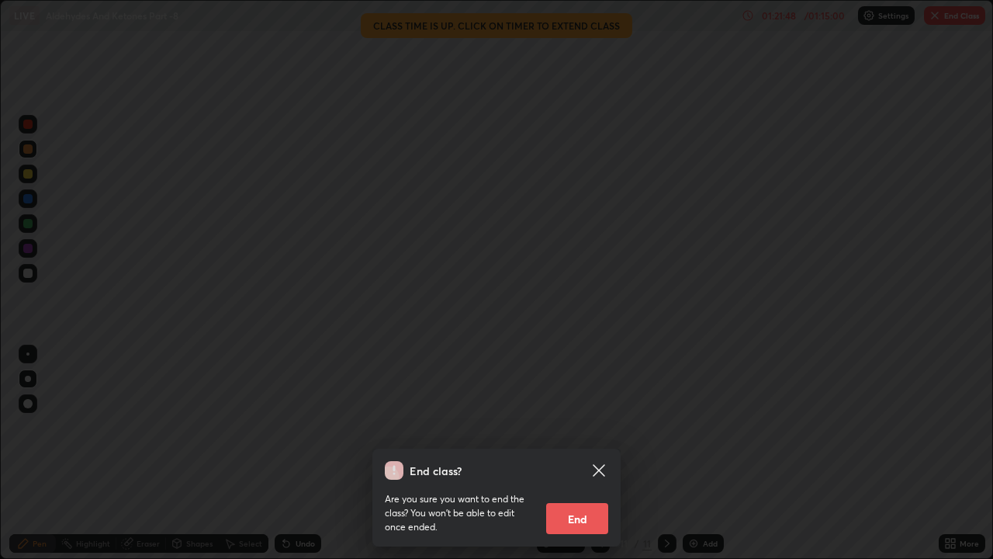
click at [592, 427] on button "End" at bounding box center [577, 518] width 62 height 31
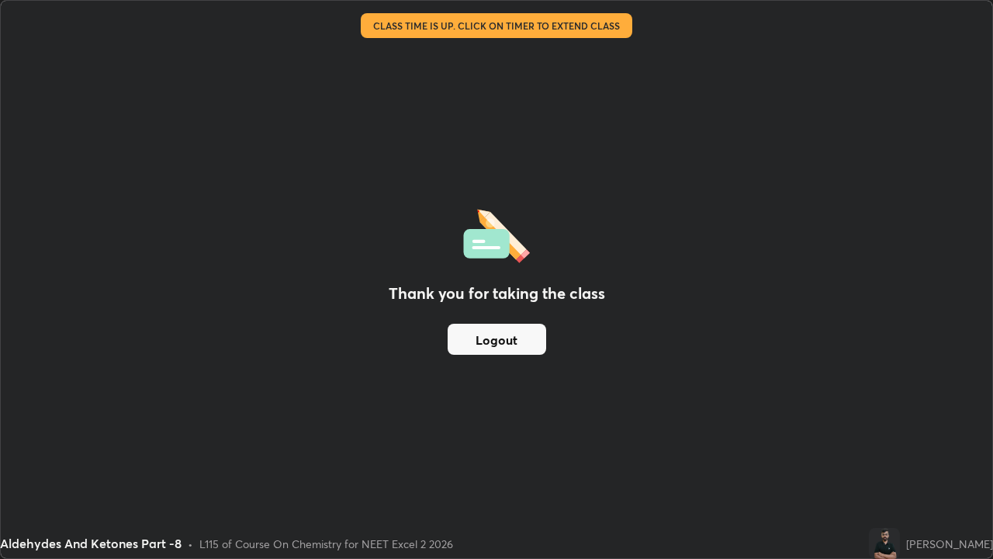
click at [513, 348] on button "Logout" at bounding box center [497, 338] width 99 height 31
click at [514, 340] on button "Logout" at bounding box center [497, 338] width 99 height 31
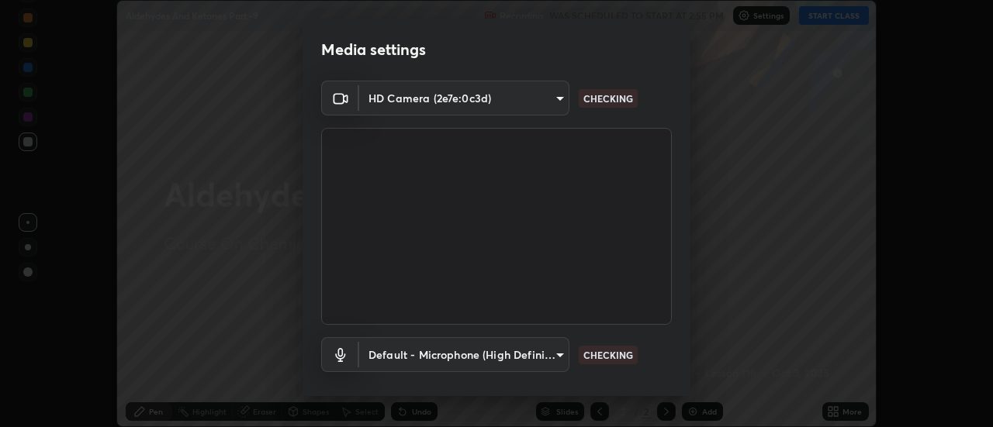
scroll to position [427, 993]
click at [562, 353] on body "Erase all Aldehydes And Ketones Part -9 Recording WAS SCHEDULED TO START AT 2:5…" at bounding box center [496, 213] width 993 height 427
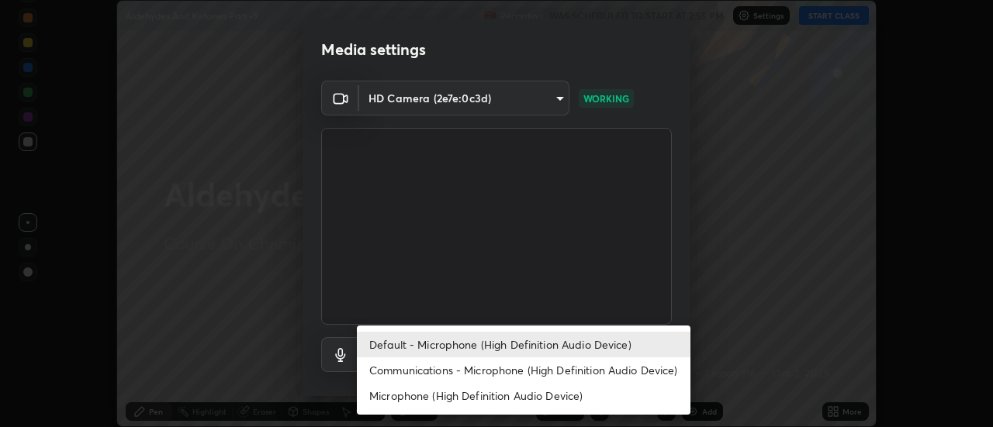
click at [517, 372] on li "Communications - Microphone (High Definition Audio Device)" at bounding box center [524, 371] width 334 height 26
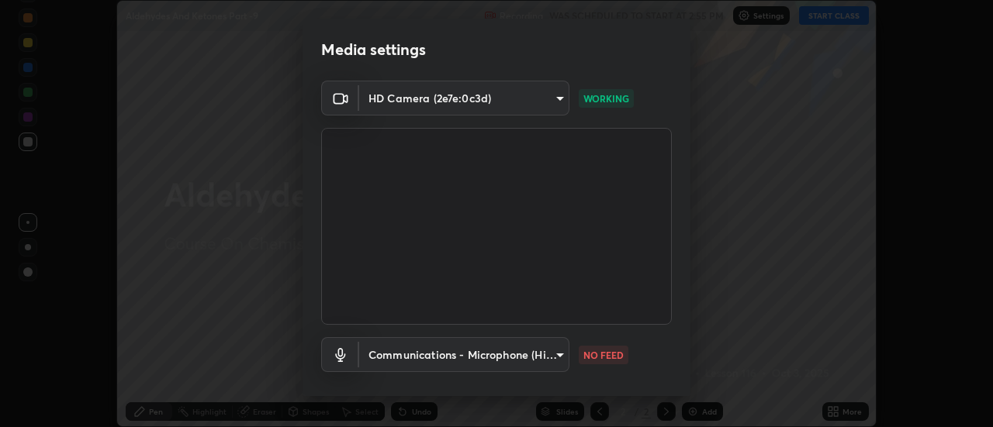
click at [515, 361] on body "Erase all Aldehydes And Ketones Part -9 Recording WAS SCHEDULED TO START AT 2:5…" at bounding box center [496, 213] width 993 height 427
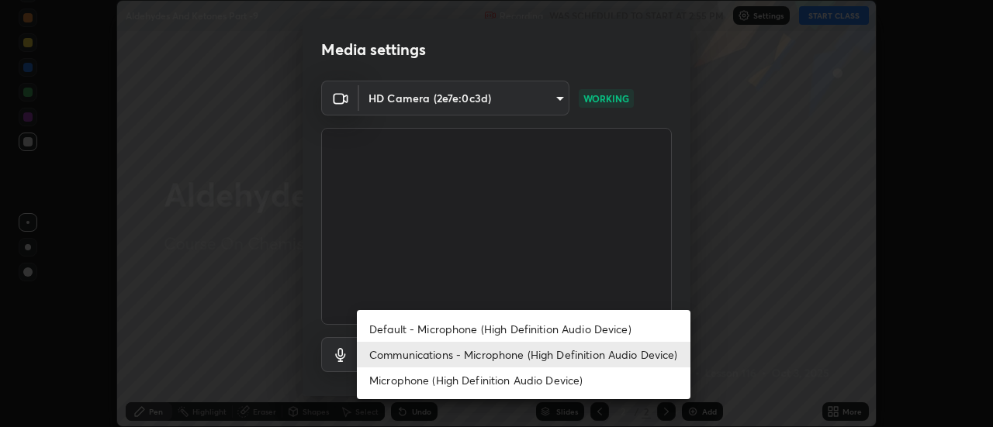
click at [514, 335] on li "Default - Microphone (High Definition Audio Device)" at bounding box center [524, 329] width 334 height 26
type input "default"
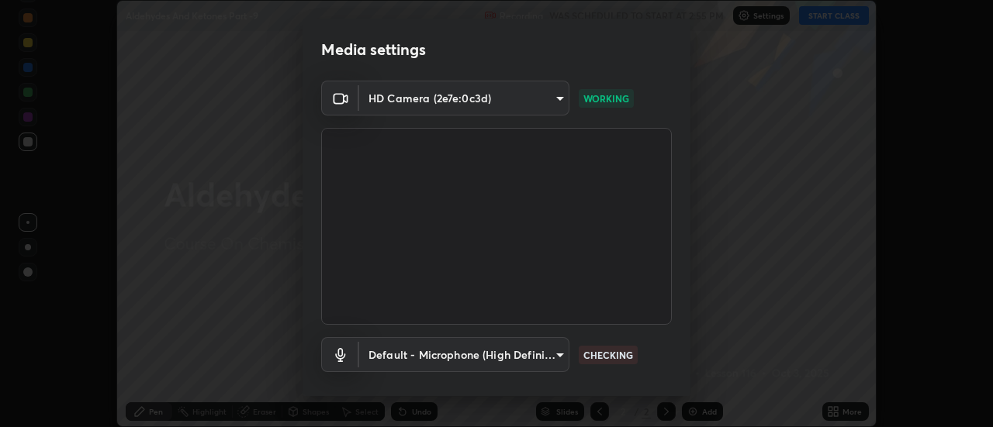
scroll to position [81, 0]
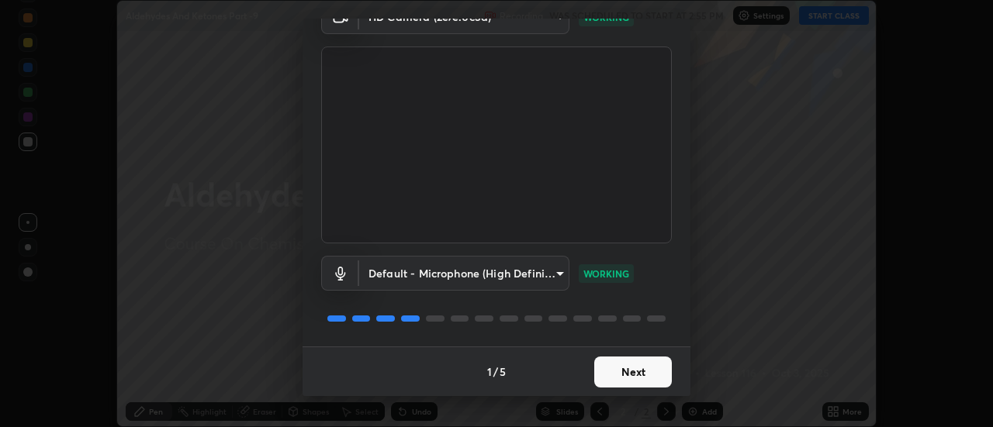
click at [651, 380] on button "Next" at bounding box center [633, 372] width 78 height 31
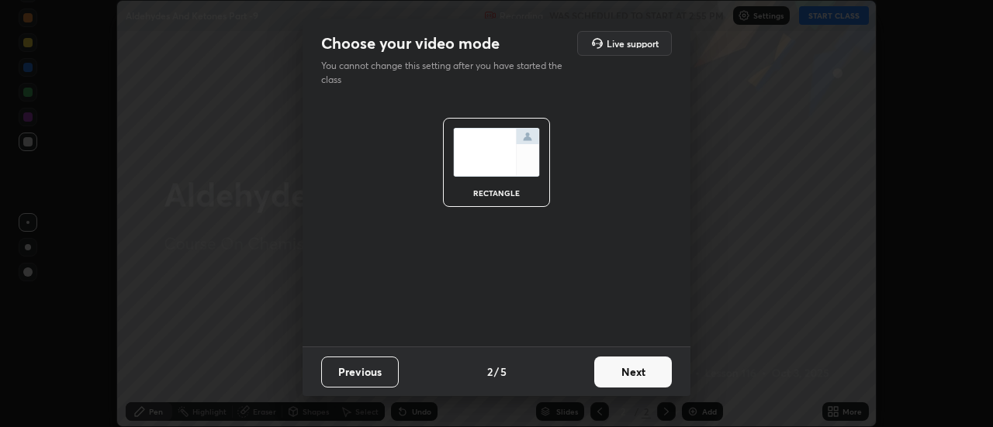
click at [662, 374] on button "Next" at bounding box center [633, 372] width 78 height 31
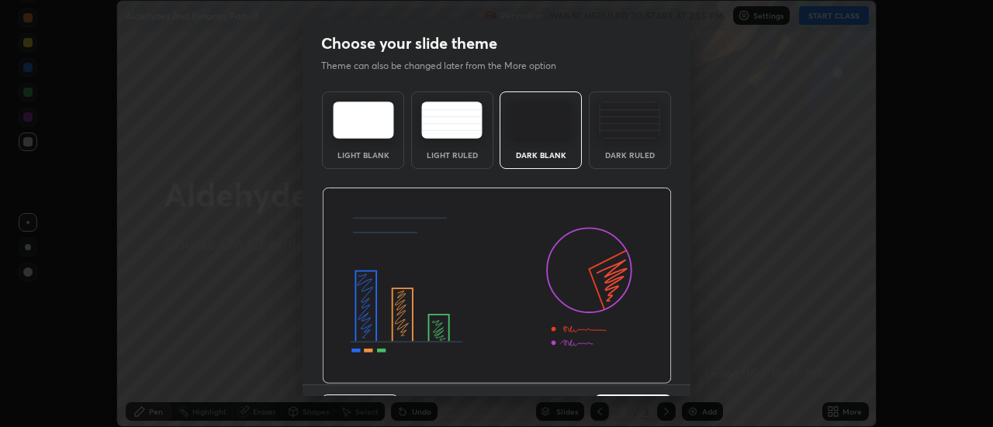
scroll to position [38, 0]
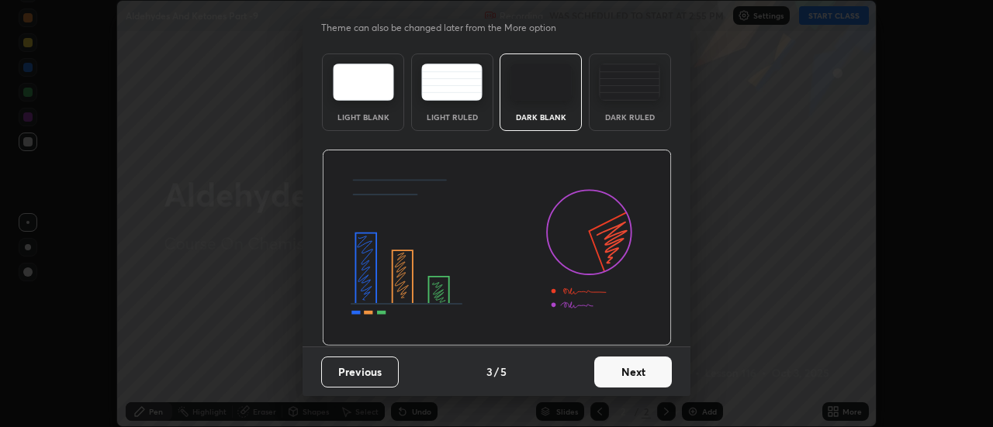
click at [653, 373] on button "Next" at bounding box center [633, 372] width 78 height 31
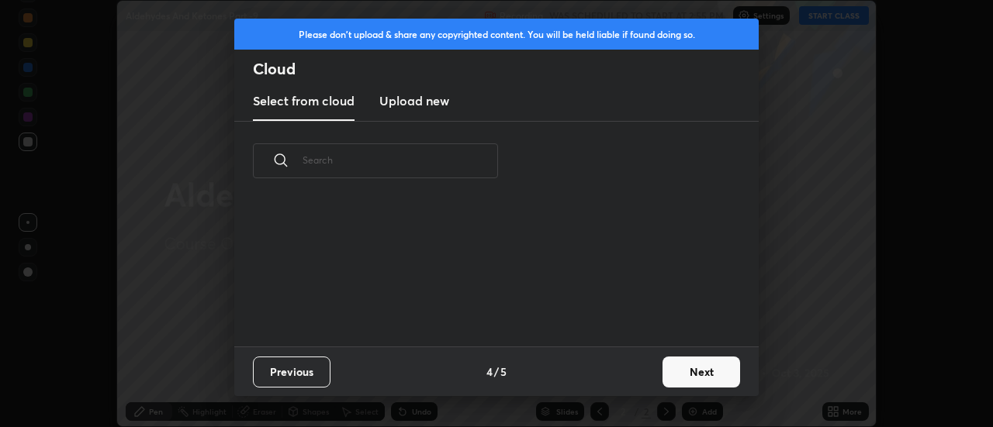
scroll to position [146, 498]
click at [695, 368] on button "Next" at bounding box center [701, 372] width 78 height 31
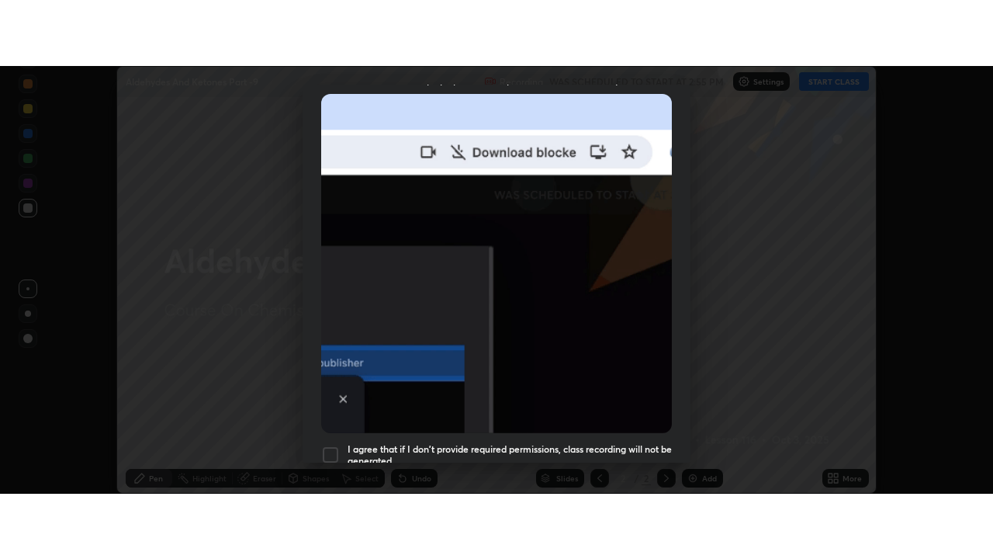
scroll to position [398, 0]
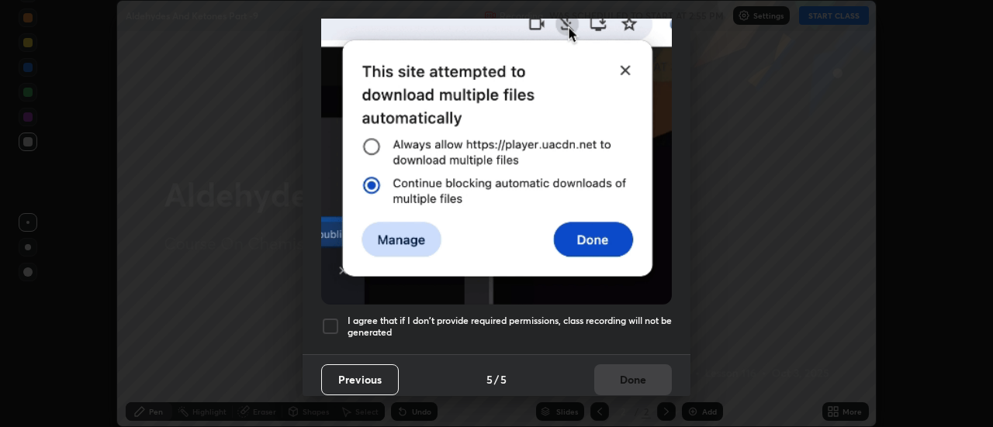
click at [332, 324] on div at bounding box center [330, 326] width 19 height 19
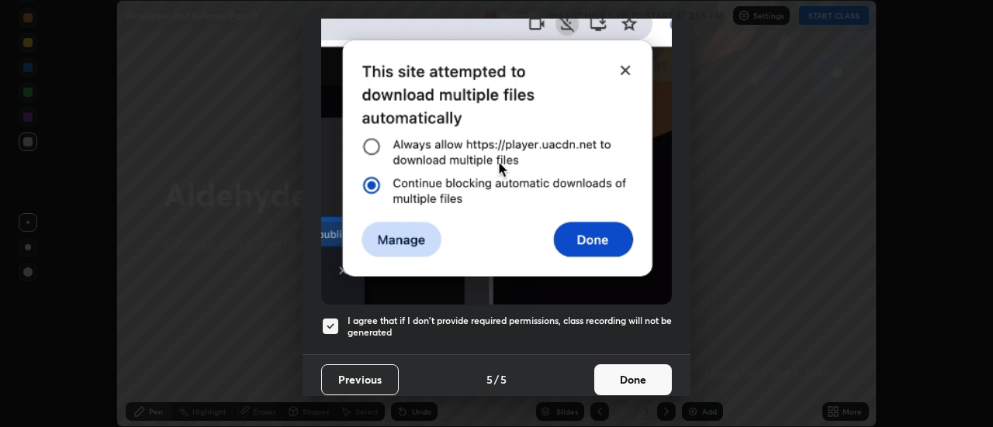
click at [654, 375] on button "Done" at bounding box center [633, 380] width 78 height 31
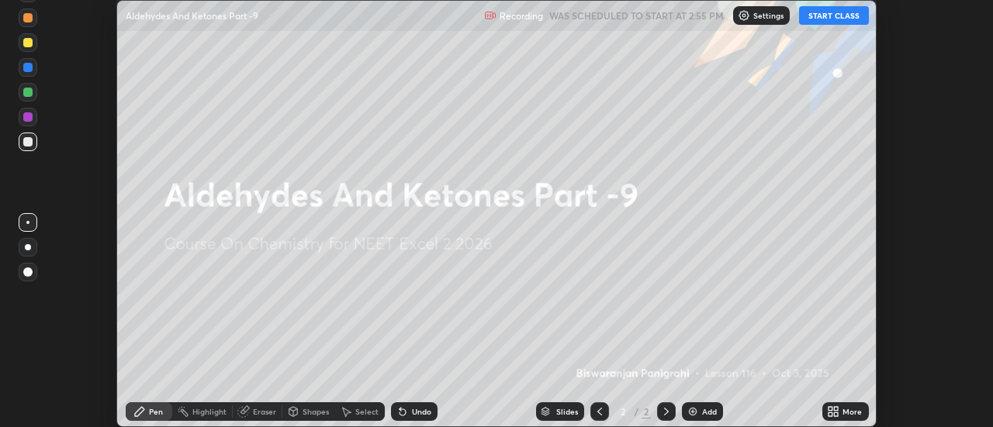
click at [831, 414] on icon at bounding box center [830, 415] width 4 height 4
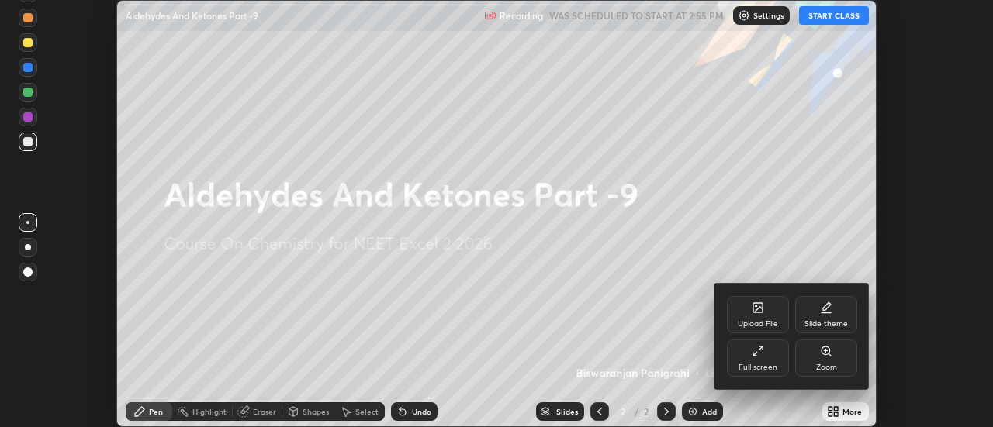
click at [773, 367] on div "Full screen" at bounding box center [757, 368] width 39 height 8
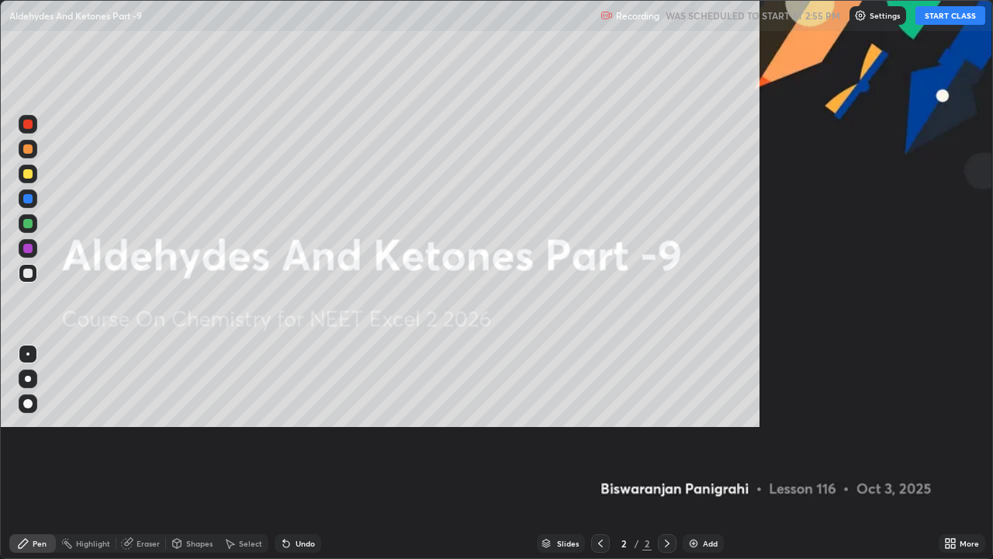
scroll to position [559, 993]
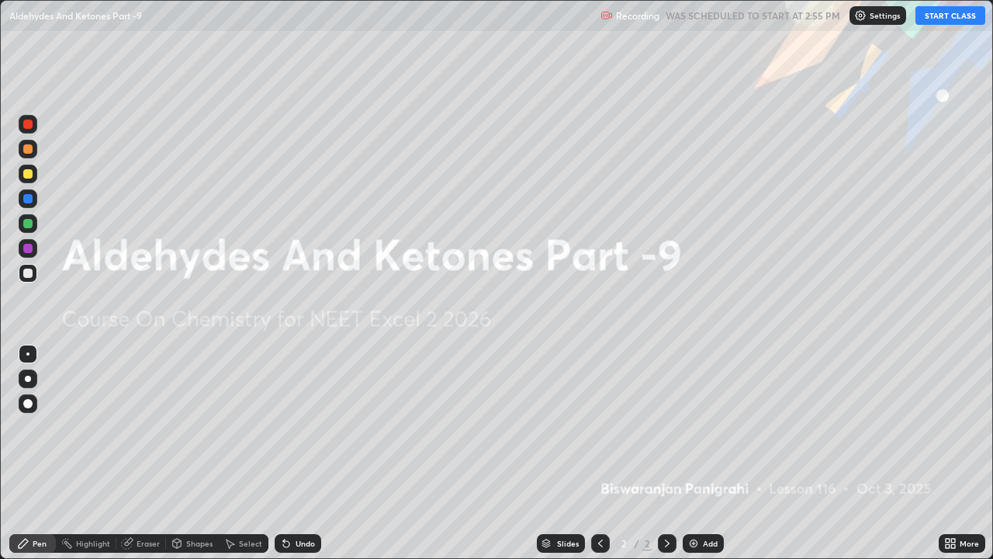
click at [693, 427] on img at bounding box center [693, 543] width 12 height 12
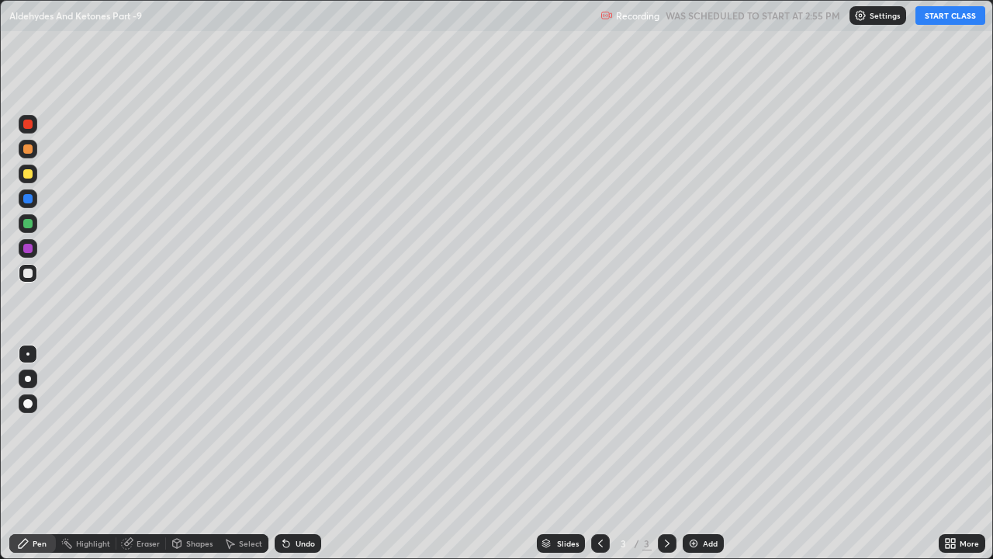
click at [948, 17] on button "START CLASS" at bounding box center [950, 15] width 70 height 19
click at [28, 379] on div at bounding box center [28, 378] width 6 height 6
click at [33, 179] on div at bounding box center [28, 173] width 19 height 19
click at [31, 223] on div at bounding box center [27, 223] width 9 height 9
click at [302, 427] on div "Undo" at bounding box center [305, 543] width 19 height 8
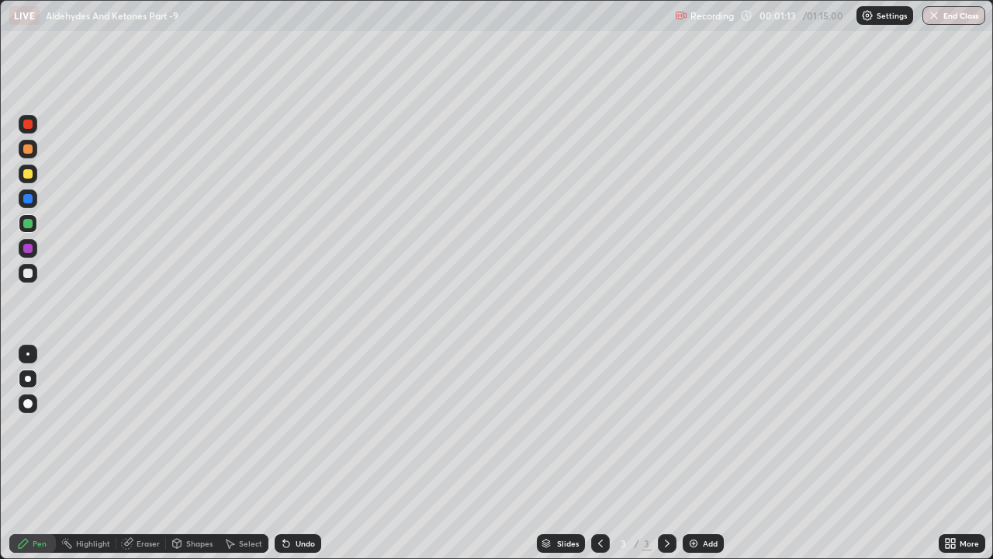
click at [32, 279] on div at bounding box center [28, 273] width 19 height 19
click at [32, 173] on div at bounding box center [27, 173] width 9 height 9
click at [29, 247] on div at bounding box center [27, 248] width 9 height 9
click at [31, 201] on div at bounding box center [27, 198] width 9 height 9
click at [28, 272] on div at bounding box center [27, 272] width 9 height 9
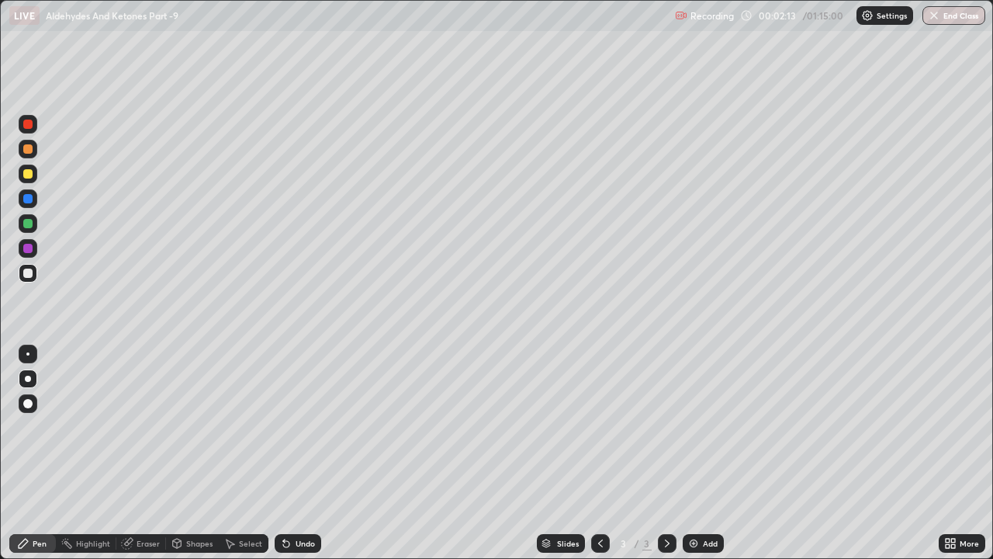
click at [26, 217] on div at bounding box center [28, 223] width 19 height 19
click at [30, 275] on div at bounding box center [27, 272] width 9 height 9
click at [27, 251] on div at bounding box center [27, 248] width 9 height 9
click at [290, 427] on div "Undo" at bounding box center [298, 543] width 47 height 19
click at [286, 427] on div "Undo" at bounding box center [298, 543] width 47 height 19
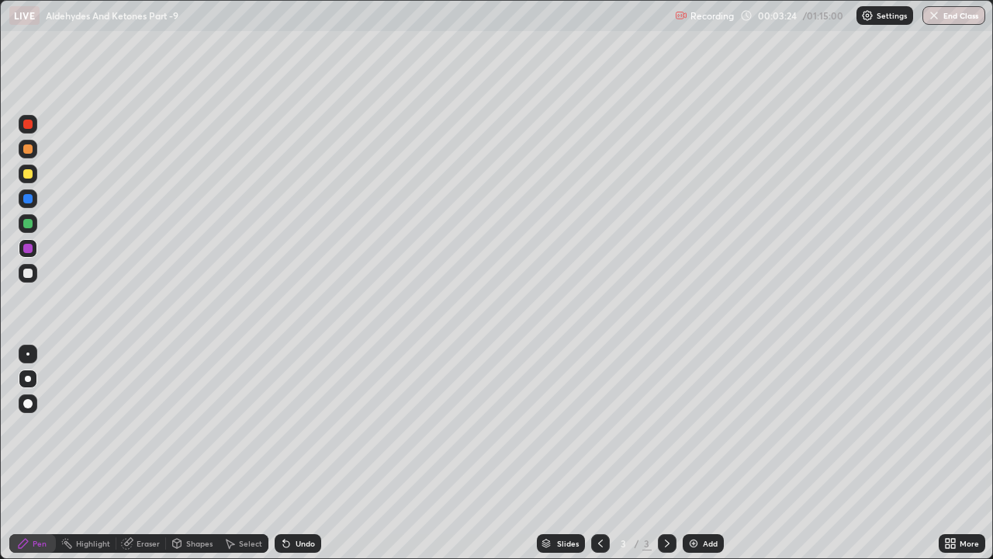
click at [294, 427] on div "Undo" at bounding box center [298, 543] width 47 height 19
click at [138, 427] on div "Eraser" at bounding box center [148, 543] width 23 height 8
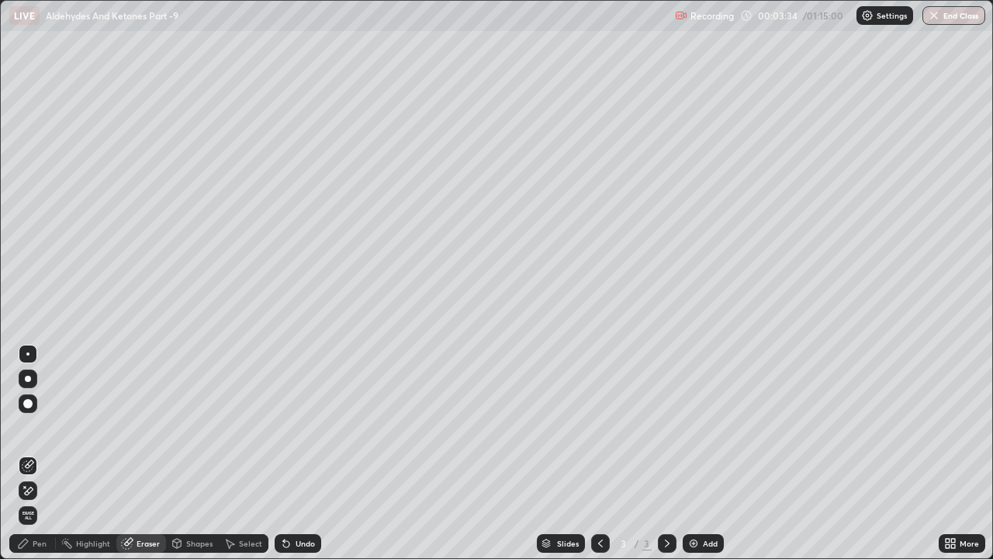
click at [34, 427] on div "Pen" at bounding box center [40, 543] width 14 height 8
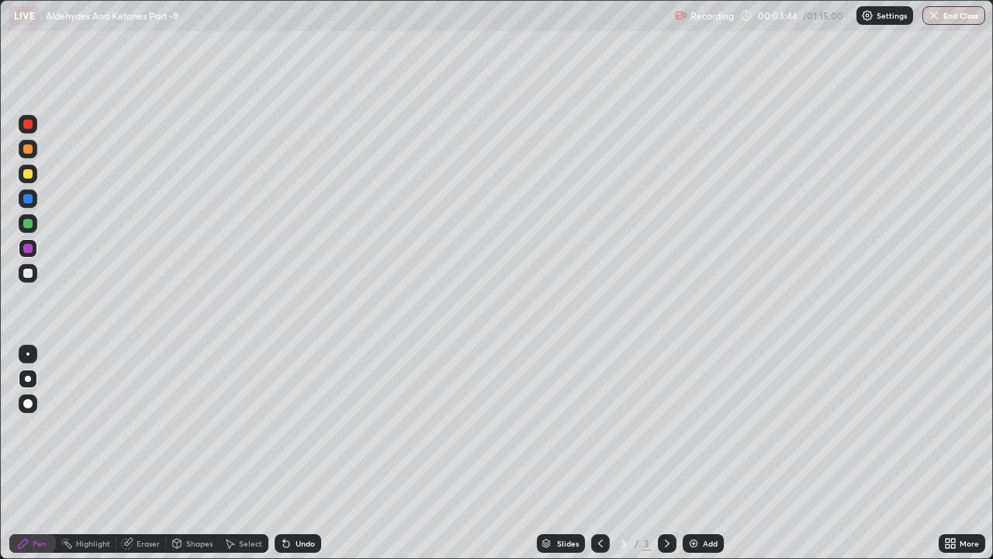
click at [36, 278] on div at bounding box center [28, 273] width 19 height 19
click at [704, 427] on div "Add" at bounding box center [710, 543] width 15 height 8
click at [31, 251] on div at bounding box center [27, 248] width 9 height 9
click at [36, 222] on div at bounding box center [28, 223] width 19 height 19
click at [29, 278] on div at bounding box center [28, 273] width 19 height 19
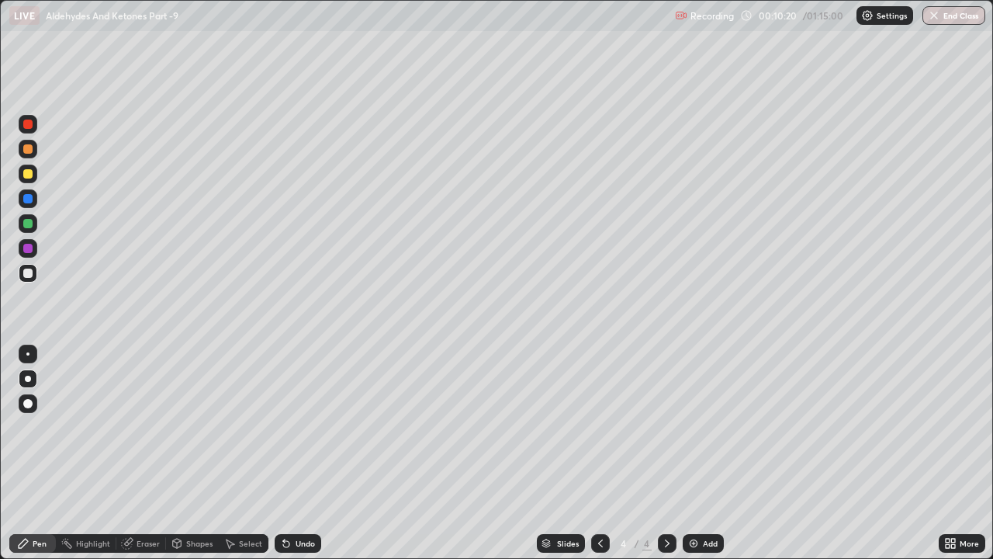
click at [299, 427] on div "Undo" at bounding box center [305, 543] width 19 height 8
click at [292, 427] on div "Undo" at bounding box center [298, 543] width 47 height 19
click at [284, 427] on icon at bounding box center [286, 544] width 6 height 6
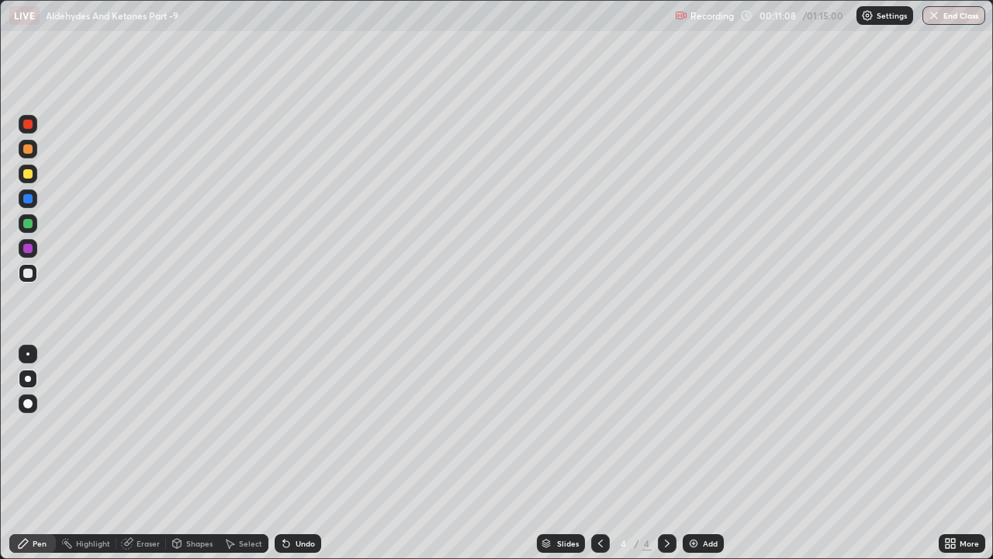
click at [30, 180] on div at bounding box center [28, 173] width 19 height 19
click at [29, 273] on div at bounding box center [27, 272] width 9 height 9
click at [703, 427] on div "Add" at bounding box center [710, 543] width 15 height 8
click at [296, 427] on div "Undo" at bounding box center [305, 543] width 19 height 8
click at [29, 177] on div at bounding box center [27, 173] width 9 height 9
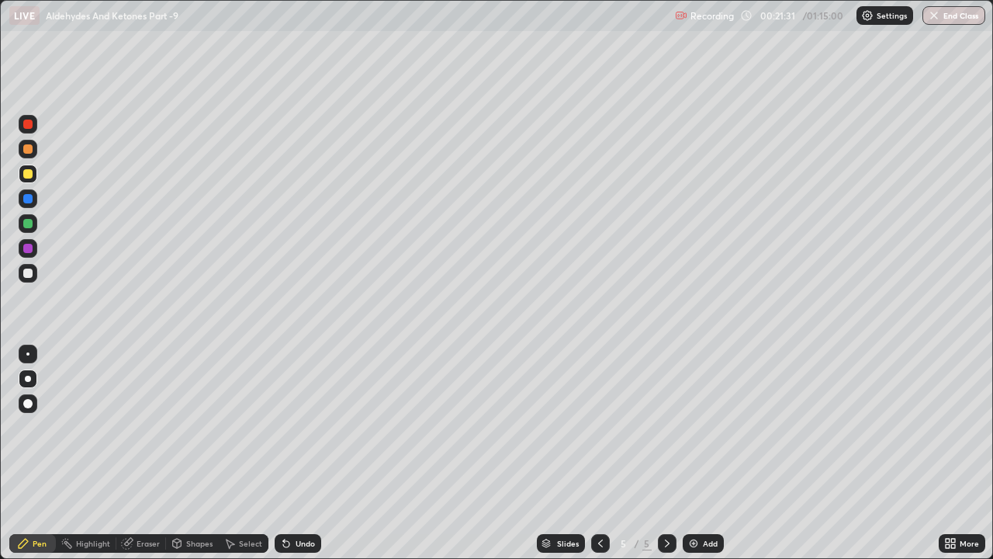
click at [36, 275] on div at bounding box center [28, 273] width 19 height 19
click at [33, 178] on div at bounding box center [28, 173] width 19 height 19
click at [291, 427] on div "Undo" at bounding box center [298, 543] width 47 height 19
click at [290, 427] on div "Undo" at bounding box center [298, 543] width 47 height 19
click at [292, 427] on div "Undo" at bounding box center [298, 543] width 47 height 19
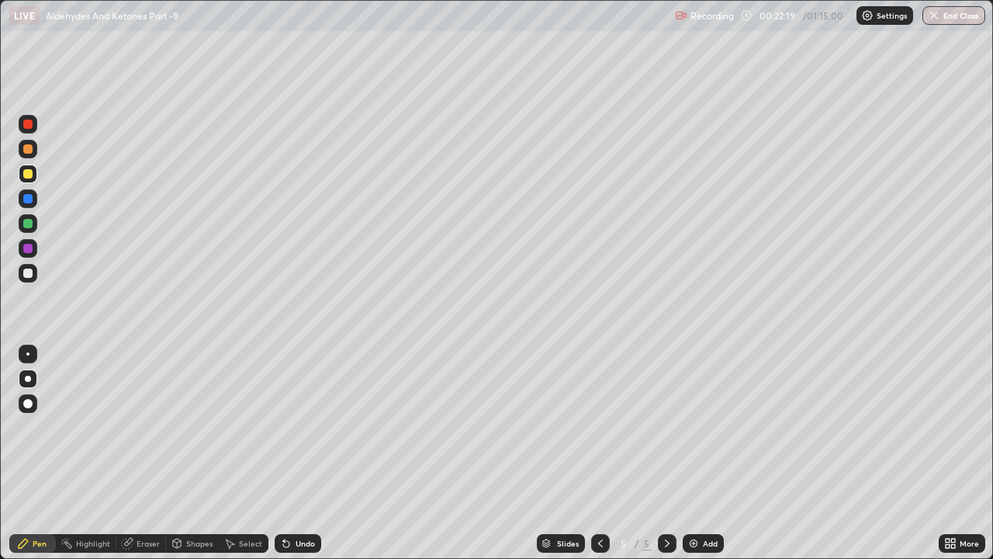
click at [297, 427] on div "Undo" at bounding box center [298, 543] width 47 height 19
click at [302, 427] on div "Undo" at bounding box center [298, 543] width 47 height 19
click at [306, 427] on div "Undo" at bounding box center [298, 543] width 47 height 19
click at [29, 275] on div at bounding box center [27, 272] width 9 height 9
click at [34, 150] on div at bounding box center [28, 149] width 19 height 19
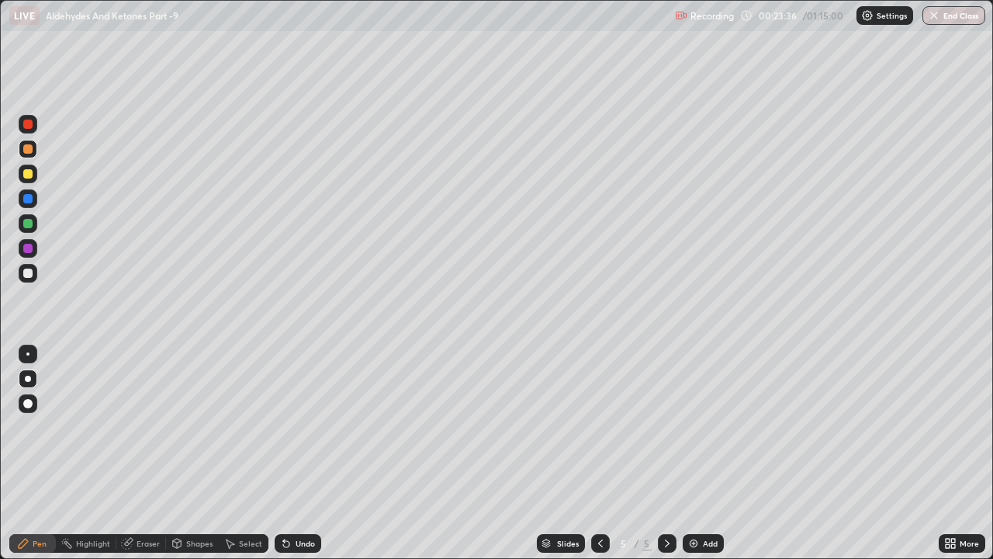
click at [27, 275] on div at bounding box center [27, 272] width 9 height 9
click at [29, 174] on div at bounding box center [27, 173] width 9 height 9
click at [30, 277] on div at bounding box center [27, 272] width 9 height 9
click at [31, 197] on div at bounding box center [27, 198] width 9 height 9
click at [29, 174] on div at bounding box center [27, 173] width 9 height 9
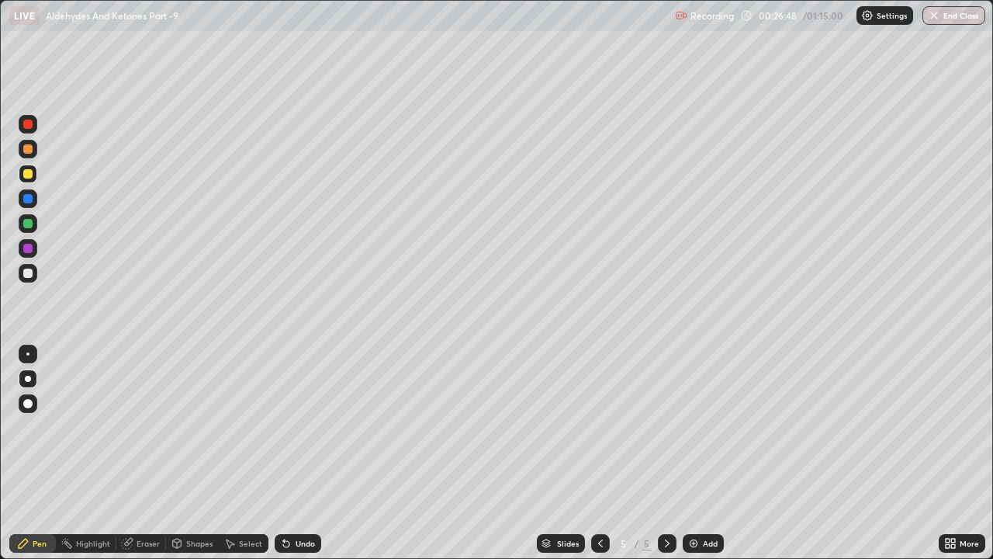
click at [29, 272] on div at bounding box center [27, 272] width 9 height 9
click at [35, 152] on div at bounding box center [28, 149] width 19 height 19
click at [36, 280] on div at bounding box center [28, 273] width 19 height 25
click at [703, 427] on div "Add" at bounding box center [710, 543] width 15 height 8
click at [29, 149] on div at bounding box center [27, 148] width 9 height 9
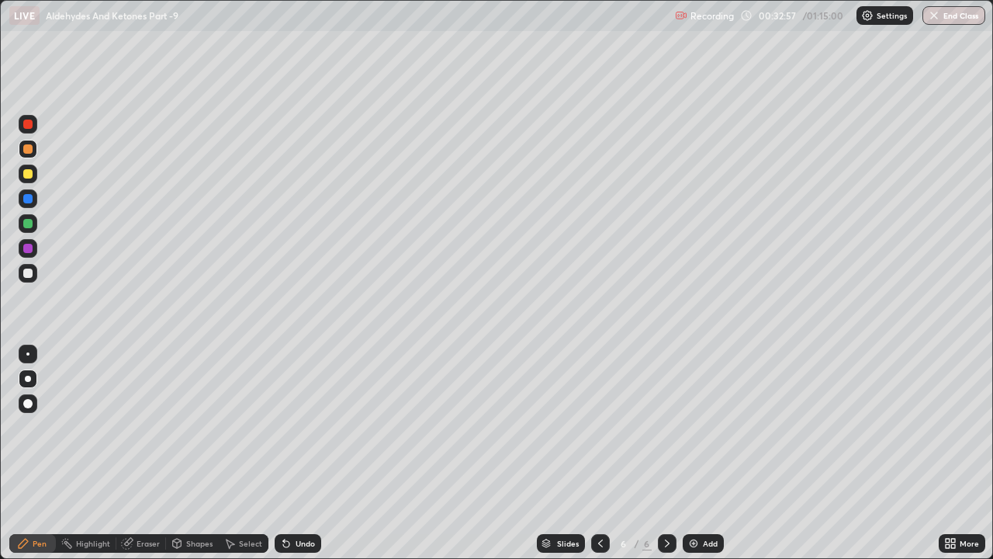
click at [29, 273] on div at bounding box center [27, 272] width 9 height 9
click at [302, 427] on div "Undo" at bounding box center [305, 543] width 19 height 8
click at [298, 427] on div "Undo" at bounding box center [305, 543] width 19 height 8
click at [142, 427] on div "Eraser" at bounding box center [148, 543] width 23 height 8
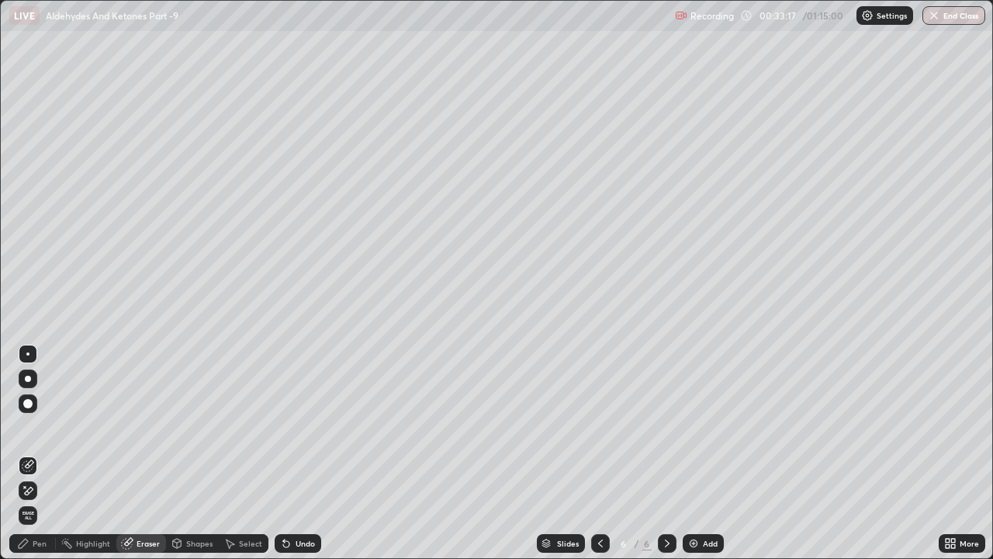
click at [40, 427] on div "Pen" at bounding box center [40, 543] width 14 height 8
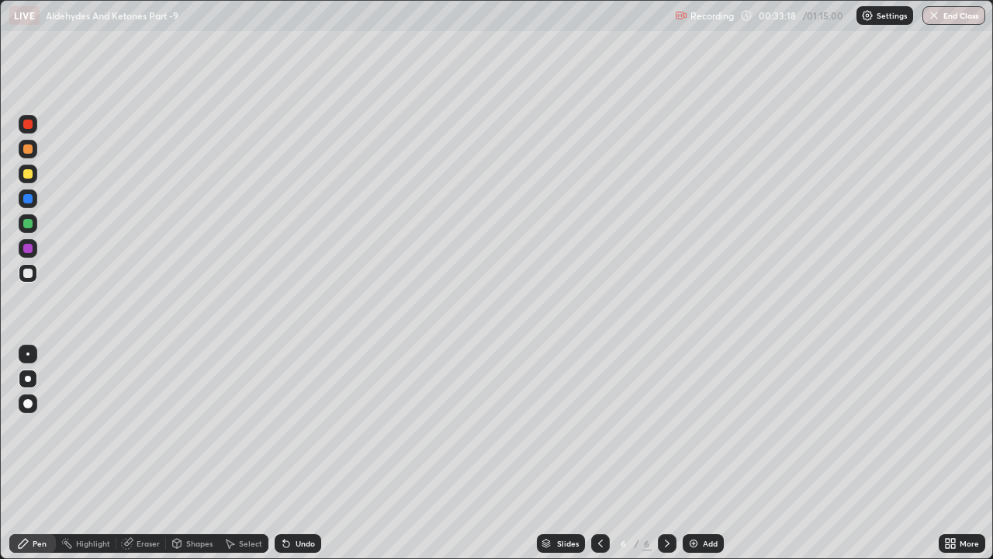
click at [33, 228] on div at bounding box center [28, 223] width 19 height 19
click at [142, 427] on div "Eraser" at bounding box center [148, 543] width 23 height 8
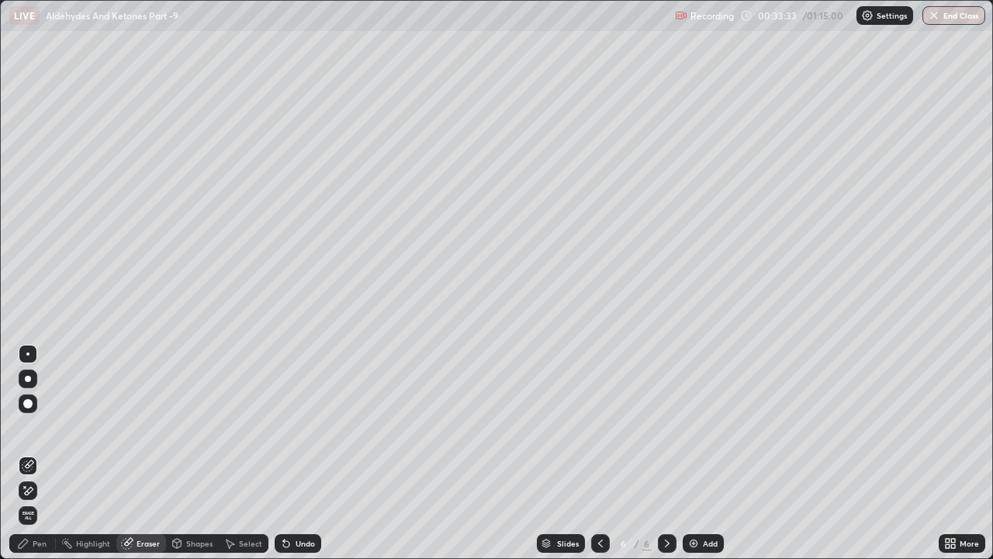
click at [43, 427] on div "Pen" at bounding box center [40, 543] width 14 height 8
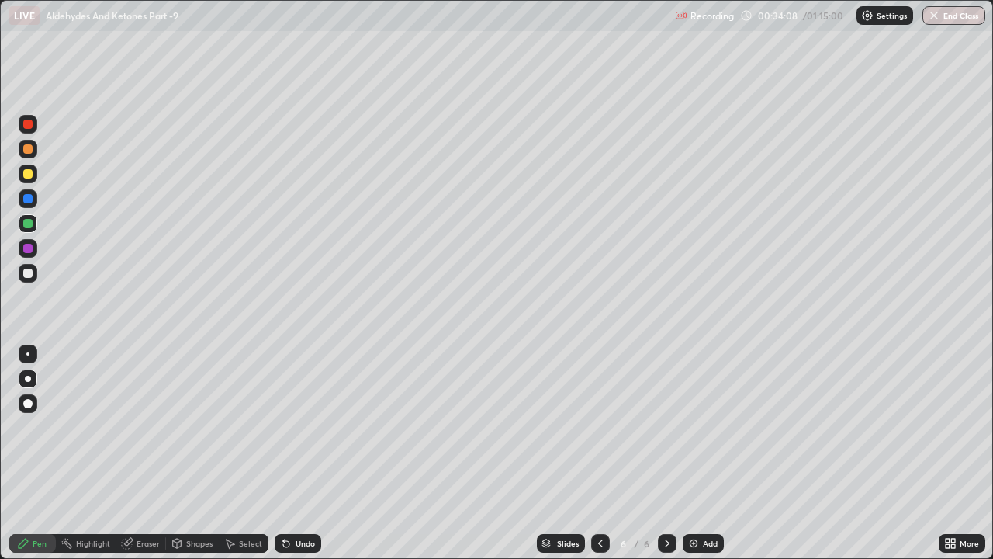
click at [33, 280] on div at bounding box center [28, 273] width 19 height 19
click at [28, 249] on div at bounding box center [27, 248] width 9 height 9
click at [36, 282] on div at bounding box center [28, 273] width 19 height 25
click at [29, 175] on div at bounding box center [27, 173] width 9 height 9
click at [33, 275] on div at bounding box center [28, 273] width 19 height 19
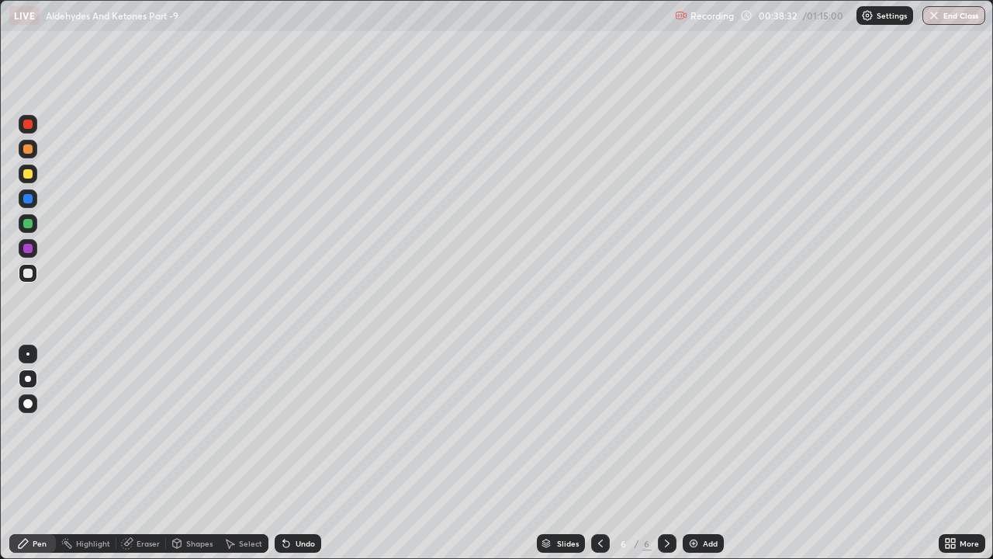
click at [297, 427] on div "Undo" at bounding box center [305, 543] width 19 height 8
click at [289, 427] on icon at bounding box center [286, 543] width 12 height 12
click at [283, 427] on icon at bounding box center [286, 544] width 6 height 6
click at [32, 175] on div at bounding box center [27, 173] width 9 height 9
click at [302, 427] on div "Undo" at bounding box center [305, 543] width 19 height 8
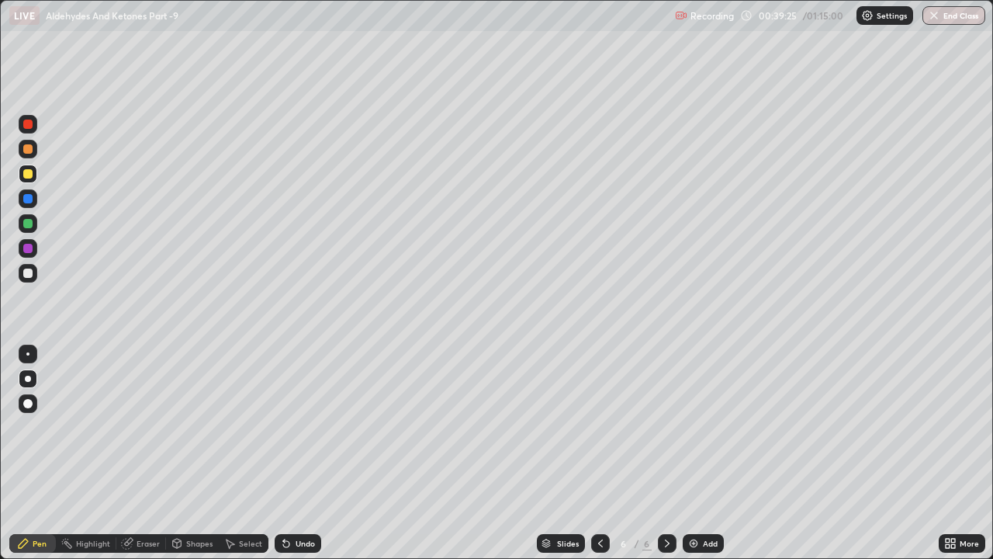
click at [298, 427] on div "Undo" at bounding box center [298, 543] width 47 height 19
click at [35, 278] on div at bounding box center [28, 273] width 19 height 19
click at [26, 155] on div at bounding box center [28, 149] width 19 height 19
click at [31, 274] on div at bounding box center [27, 272] width 9 height 9
click at [34, 179] on div at bounding box center [28, 173] width 19 height 19
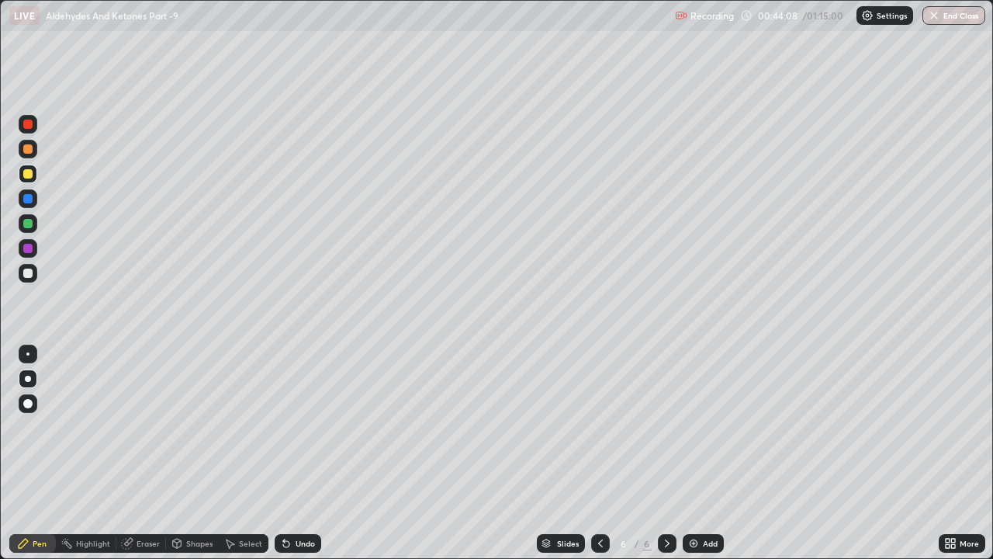
click at [703, 427] on div "Add" at bounding box center [710, 543] width 15 height 8
click at [30, 275] on div at bounding box center [27, 272] width 9 height 9
click at [31, 177] on div at bounding box center [27, 173] width 9 height 9
click at [35, 275] on div at bounding box center [28, 273] width 19 height 19
click at [29, 178] on div at bounding box center [27, 173] width 9 height 9
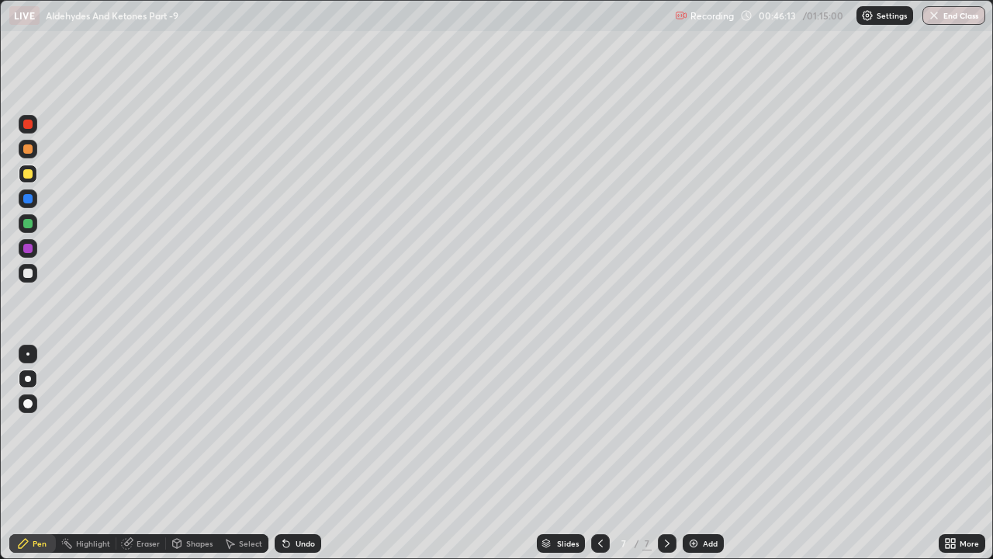
click at [28, 150] on div at bounding box center [27, 148] width 9 height 9
click at [33, 275] on div at bounding box center [28, 273] width 19 height 19
click at [33, 150] on div at bounding box center [28, 149] width 19 height 19
click at [296, 427] on div "Undo" at bounding box center [305, 543] width 19 height 8
click at [290, 427] on div "Undo" at bounding box center [298, 543] width 47 height 19
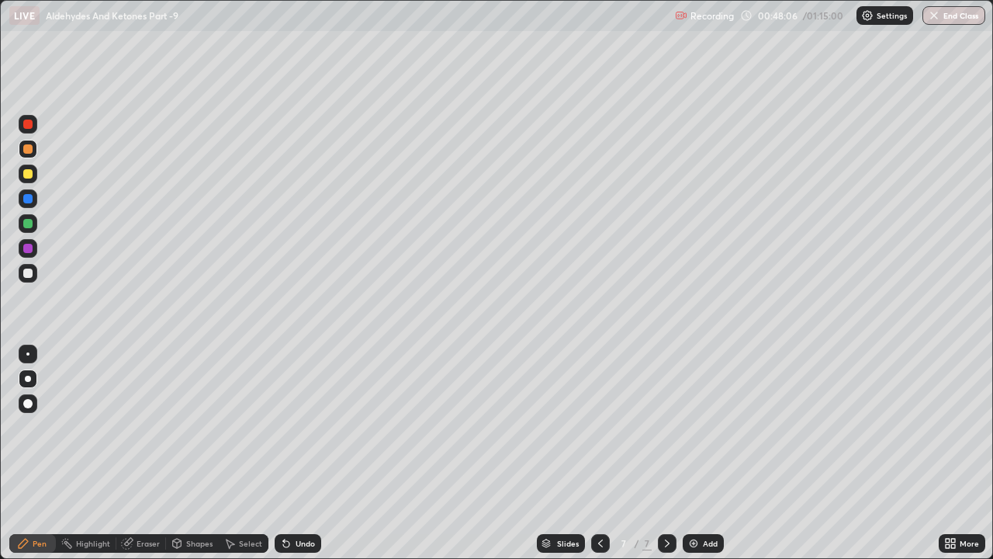
click at [286, 427] on icon at bounding box center [286, 544] width 6 height 6
click at [36, 276] on div at bounding box center [28, 273] width 19 height 19
click at [302, 427] on div "Undo" at bounding box center [298, 543] width 47 height 19
click at [299, 427] on div "Undo" at bounding box center [305, 543] width 19 height 8
click at [299, 427] on div "Undo" at bounding box center [298, 543] width 47 height 19
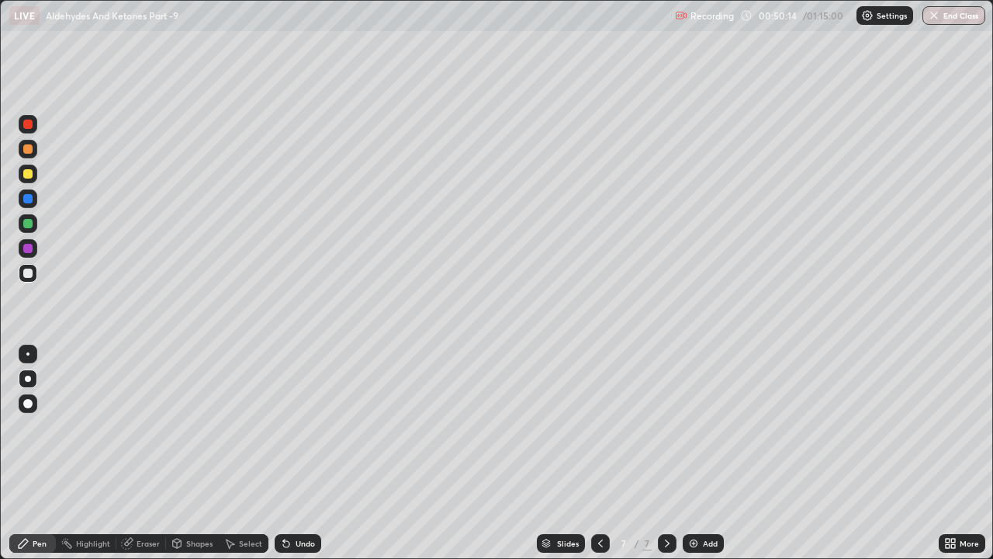
click at [29, 177] on div at bounding box center [27, 173] width 9 height 9
click at [35, 276] on div at bounding box center [28, 273] width 19 height 19
click at [287, 427] on icon at bounding box center [286, 544] width 6 height 6
click at [32, 251] on div at bounding box center [28, 248] width 19 height 19
click at [29, 273] on div at bounding box center [27, 272] width 9 height 9
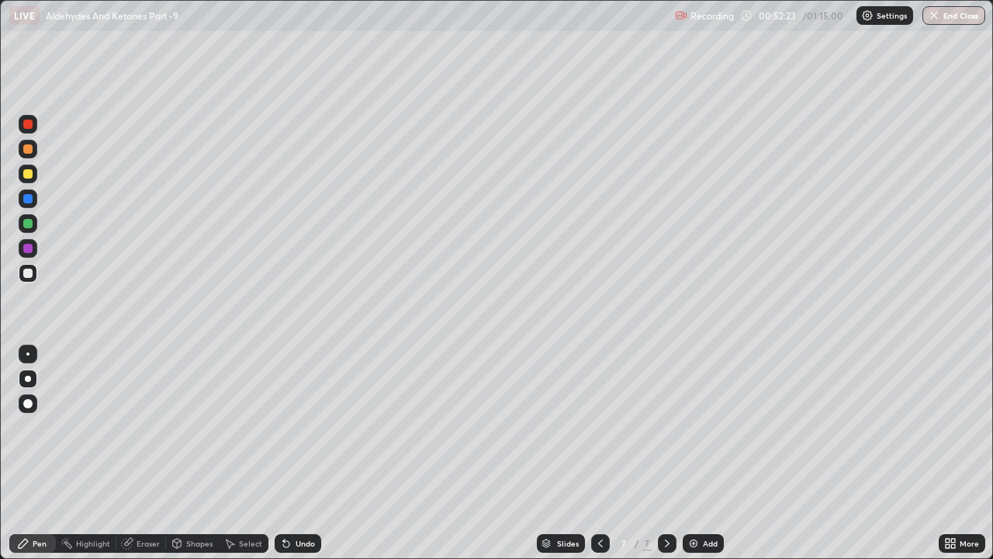
click at [34, 200] on div at bounding box center [28, 198] width 19 height 19
click at [695, 427] on div "Add" at bounding box center [703, 543] width 41 height 19
click at [29, 278] on div at bounding box center [28, 273] width 19 height 19
click at [291, 427] on div "Undo" at bounding box center [298, 543] width 47 height 19
click at [30, 178] on div at bounding box center [27, 173] width 9 height 9
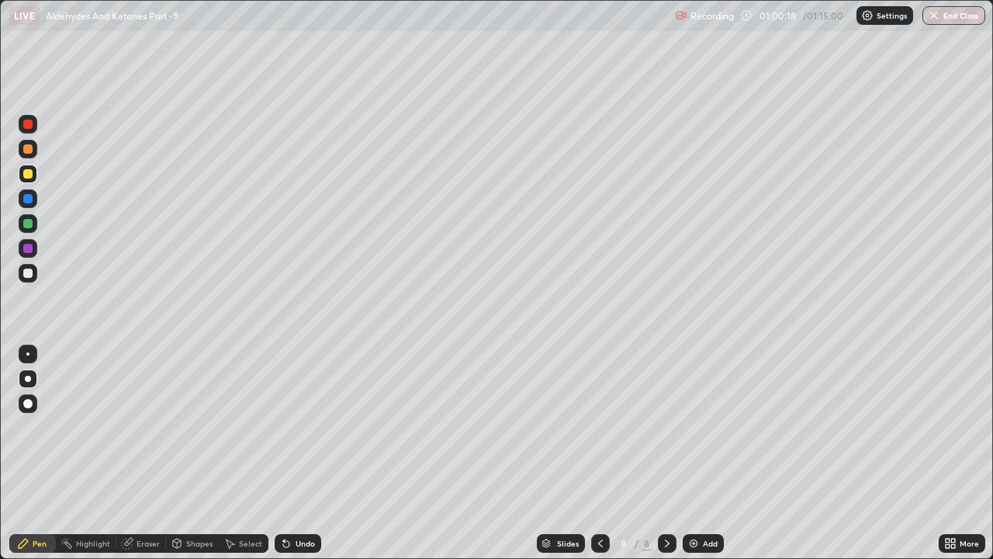
click at [36, 278] on div at bounding box center [28, 273] width 19 height 19
click at [292, 427] on div "Undo" at bounding box center [298, 543] width 47 height 19
click at [296, 427] on div "Undo" at bounding box center [305, 543] width 19 height 8
click at [31, 175] on div at bounding box center [27, 173] width 9 height 9
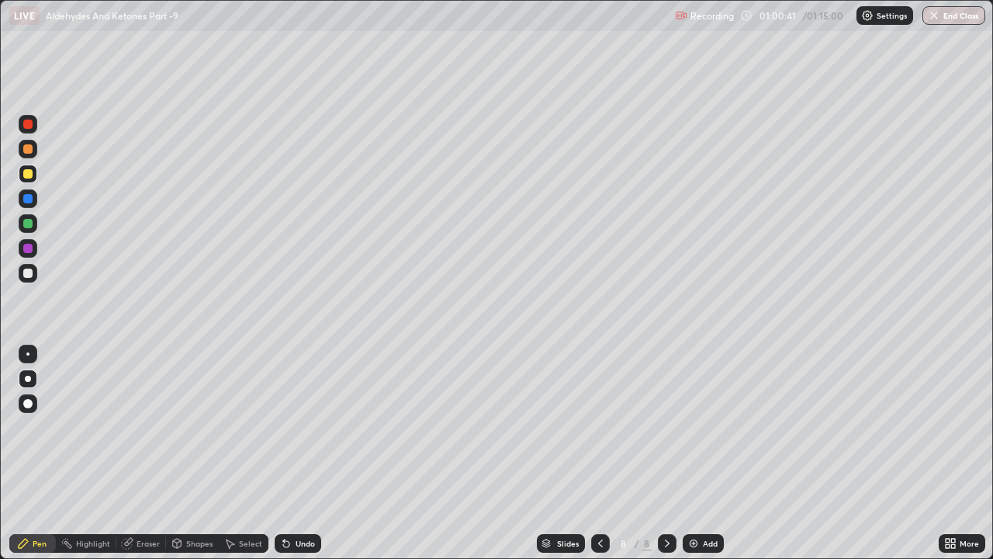
click at [154, 427] on div "Eraser" at bounding box center [148, 543] width 23 height 8
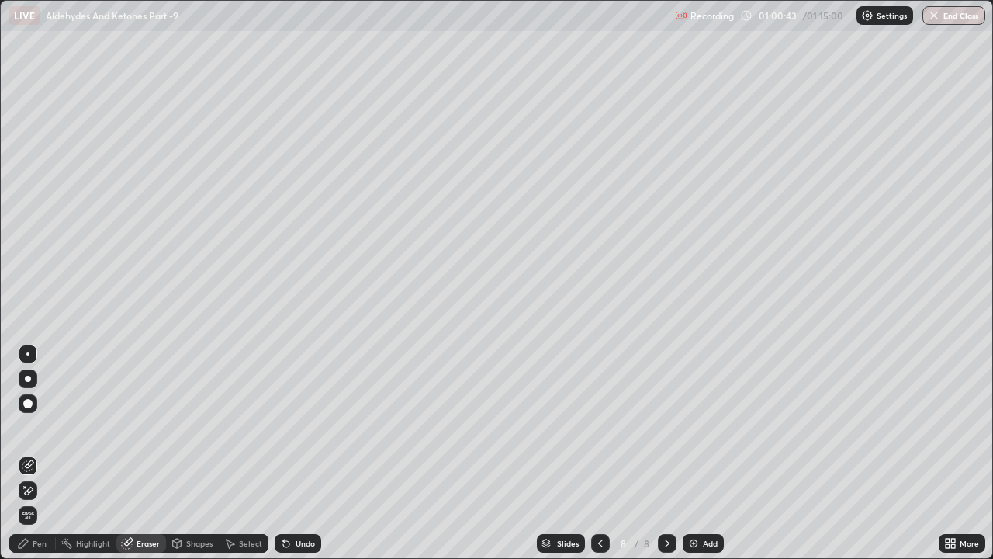
click at [43, 427] on div "Pen" at bounding box center [40, 543] width 14 height 8
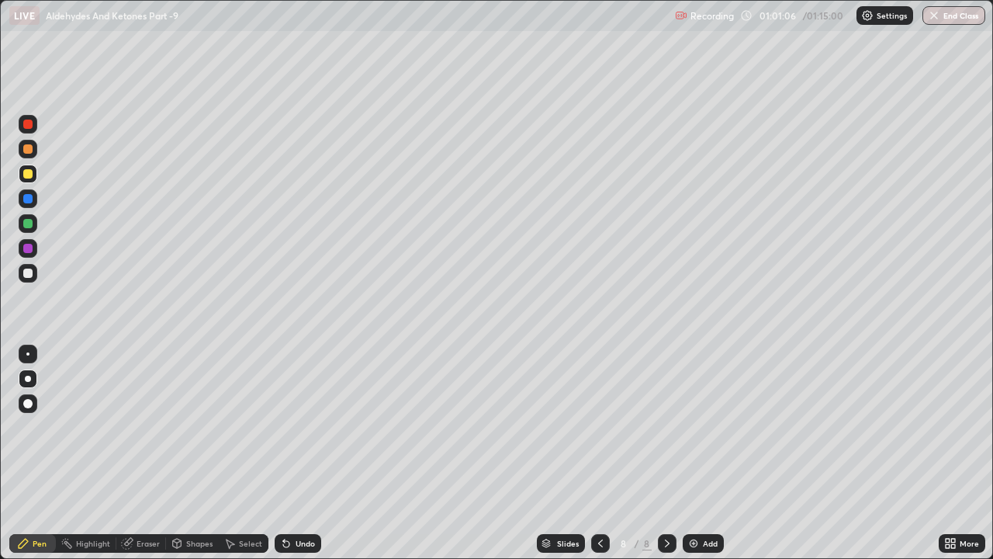
click at [28, 150] on div at bounding box center [27, 148] width 9 height 9
click at [35, 276] on div at bounding box center [28, 273] width 19 height 19
click at [31, 179] on div at bounding box center [28, 173] width 19 height 19
click at [30, 272] on div at bounding box center [27, 272] width 9 height 9
click at [157, 427] on div "Eraser" at bounding box center [141, 543] width 50 height 19
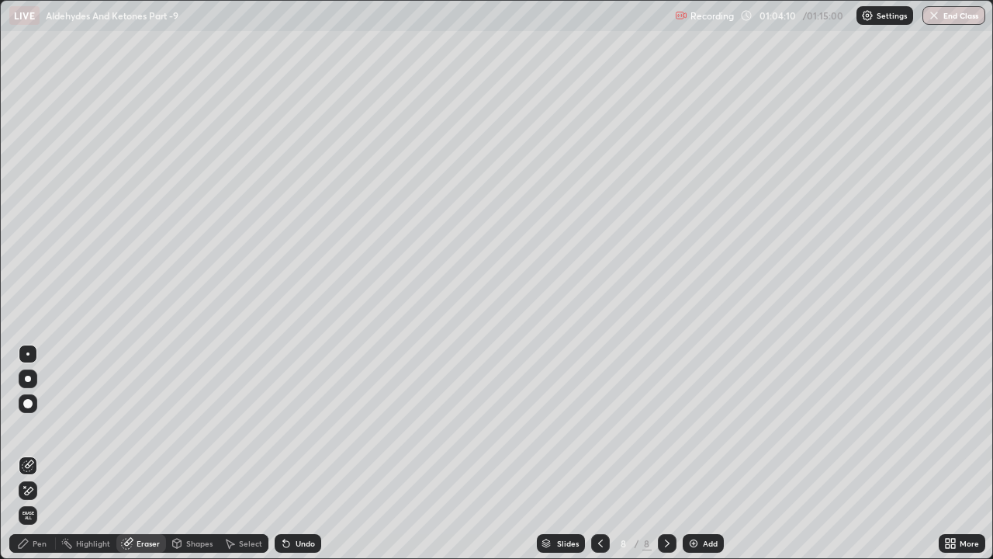
click at [43, 427] on div "Pen" at bounding box center [40, 543] width 14 height 8
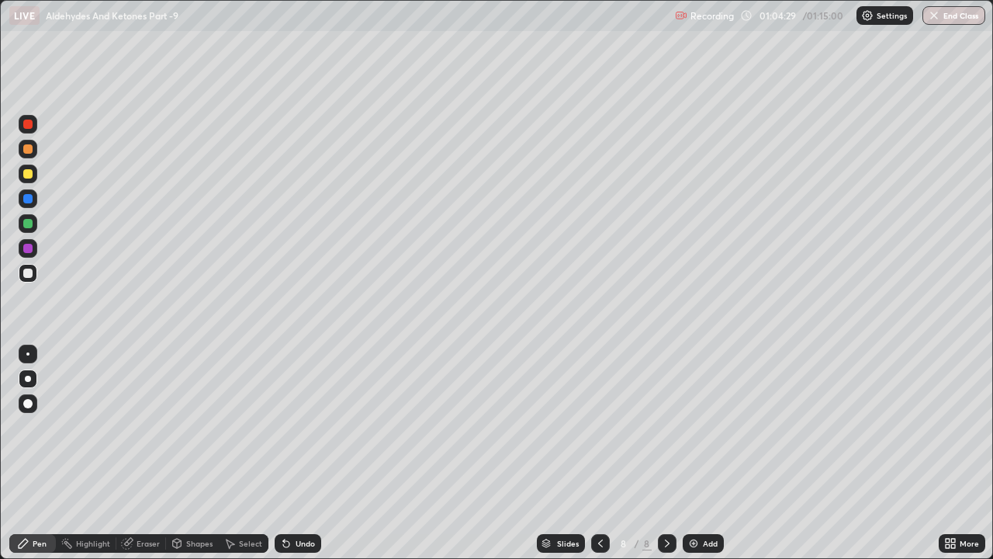
click at [303, 427] on div "Undo" at bounding box center [305, 543] width 19 height 8
click at [300, 427] on div "Undo" at bounding box center [305, 543] width 19 height 8
click at [297, 427] on div "Undo" at bounding box center [305, 543] width 19 height 8
click at [298, 427] on div "Undo" at bounding box center [305, 543] width 19 height 8
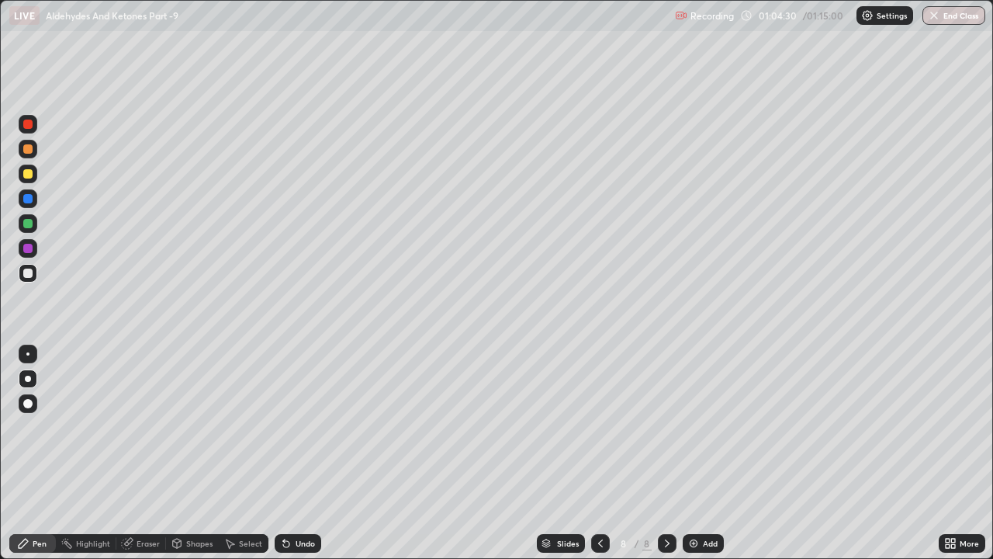
click at [298, 427] on div "Undo" at bounding box center [305, 543] width 19 height 8
click at [287, 427] on icon at bounding box center [286, 543] width 12 height 12
click at [33, 156] on div at bounding box center [28, 149] width 19 height 19
click at [297, 427] on div "Undo" at bounding box center [305, 543] width 19 height 8
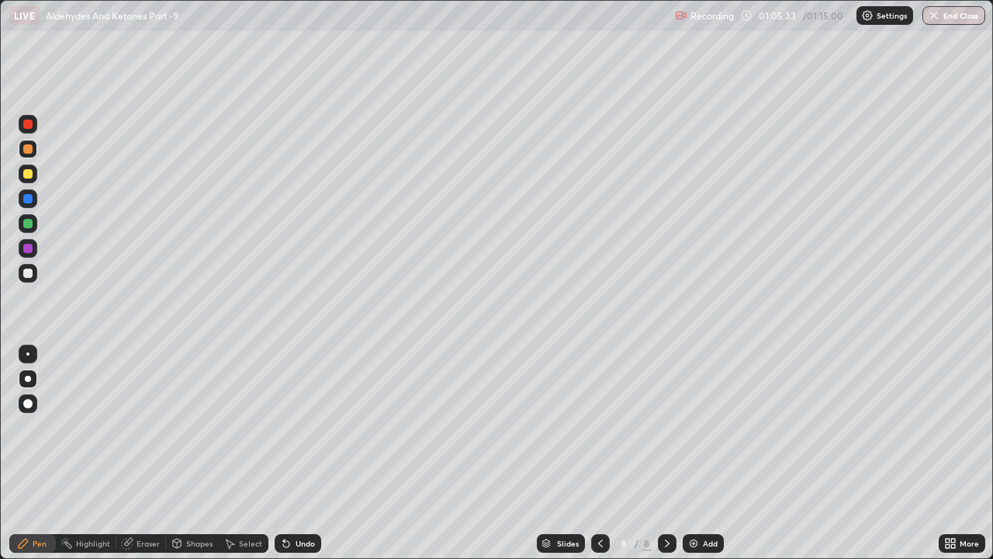
click at [29, 272] on div at bounding box center [27, 272] width 9 height 9
click at [30, 155] on div at bounding box center [28, 149] width 19 height 19
click at [297, 427] on div "Undo" at bounding box center [305, 543] width 19 height 8
click at [36, 273] on div at bounding box center [28, 273] width 19 height 19
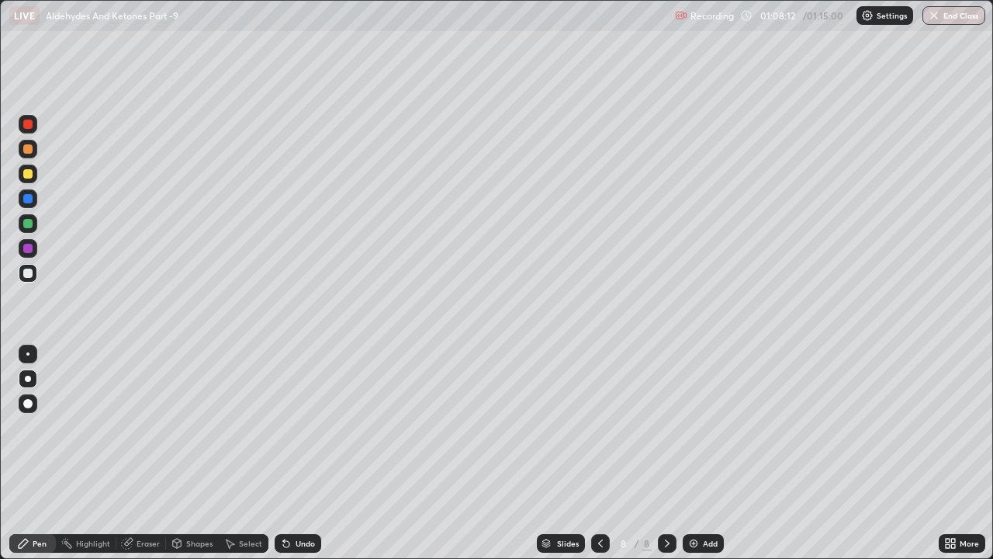
click at [29, 202] on div at bounding box center [27, 198] width 9 height 9
click at [28, 274] on div at bounding box center [27, 272] width 9 height 9
click at [29, 179] on div at bounding box center [28, 173] width 19 height 19
click at [284, 427] on icon at bounding box center [286, 544] width 6 height 6
click at [32, 275] on div at bounding box center [27, 272] width 9 height 9
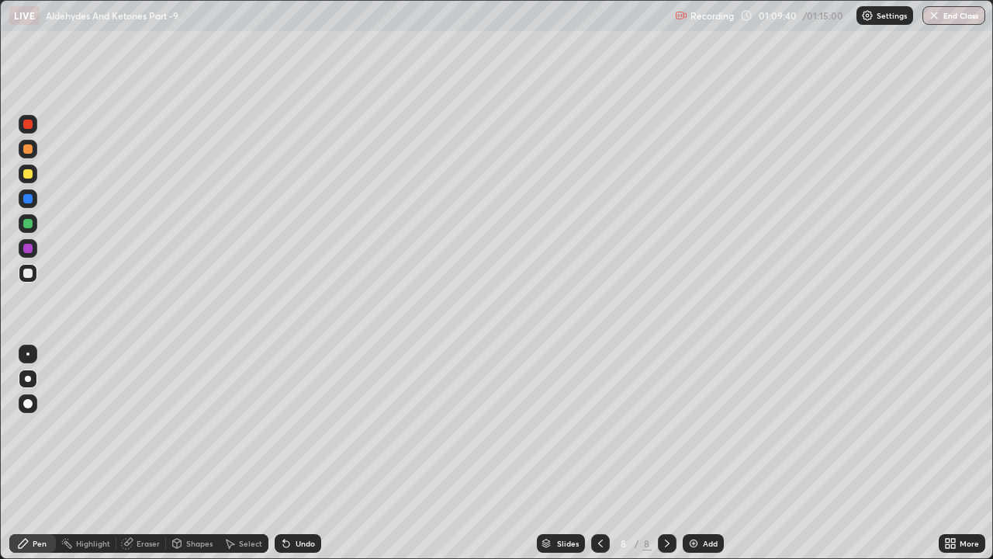
click at [140, 427] on div "Eraser" at bounding box center [141, 543] width 50 height 19
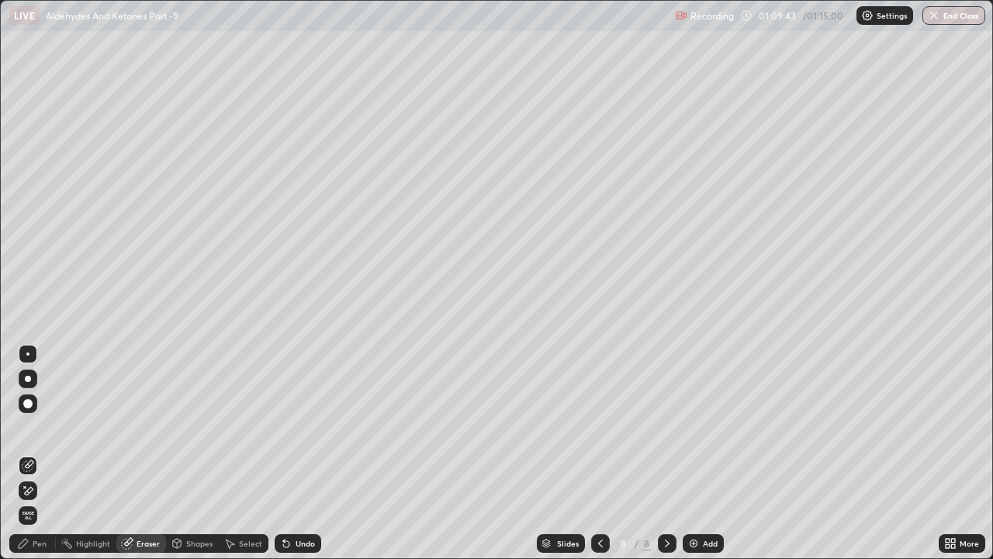
click at [29, 427] on icon at bounding box center [23, 543] width 12 height 12
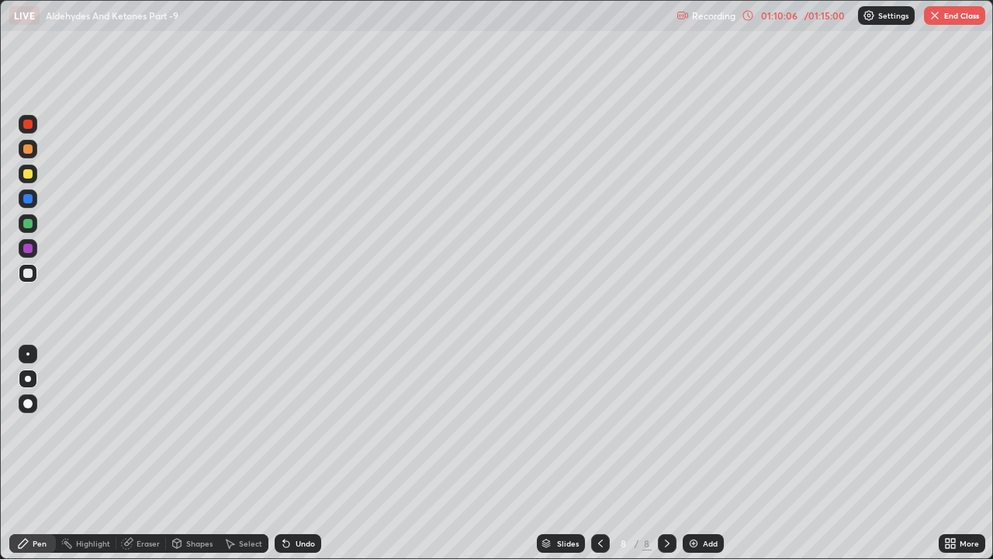
click at [293, 427] on div "Undo" at bounding box center [298, 543] width 47 height 19
click at [33, 128] on div at bounding box center [28, 124] width 19 height 19
click at [965, 18] on button "End Class" at bounding box center [954, 15] width 61 height 19
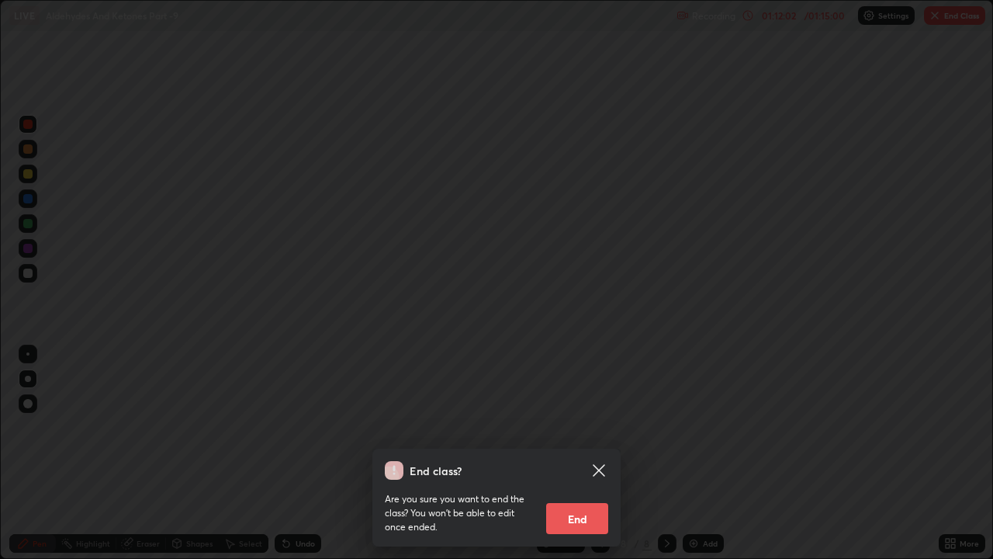
click at [589, 427] on button "End" at bounding box center [577, 518] width 62 height 31
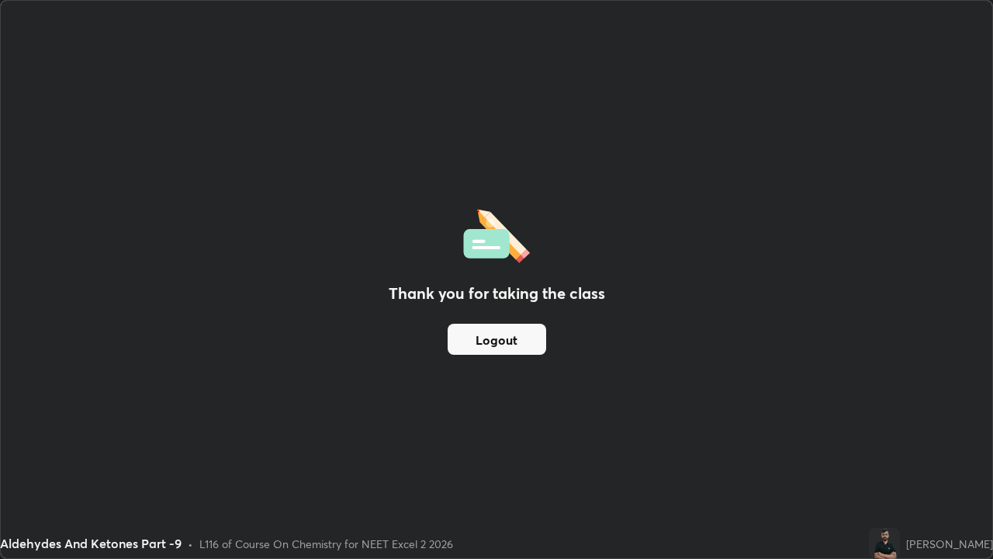
click at [503, 340] on button "Logout" at bounding box center [497, 338] width 99 height 31
